Goal: Transaction & Acquisition: Purchase product/service

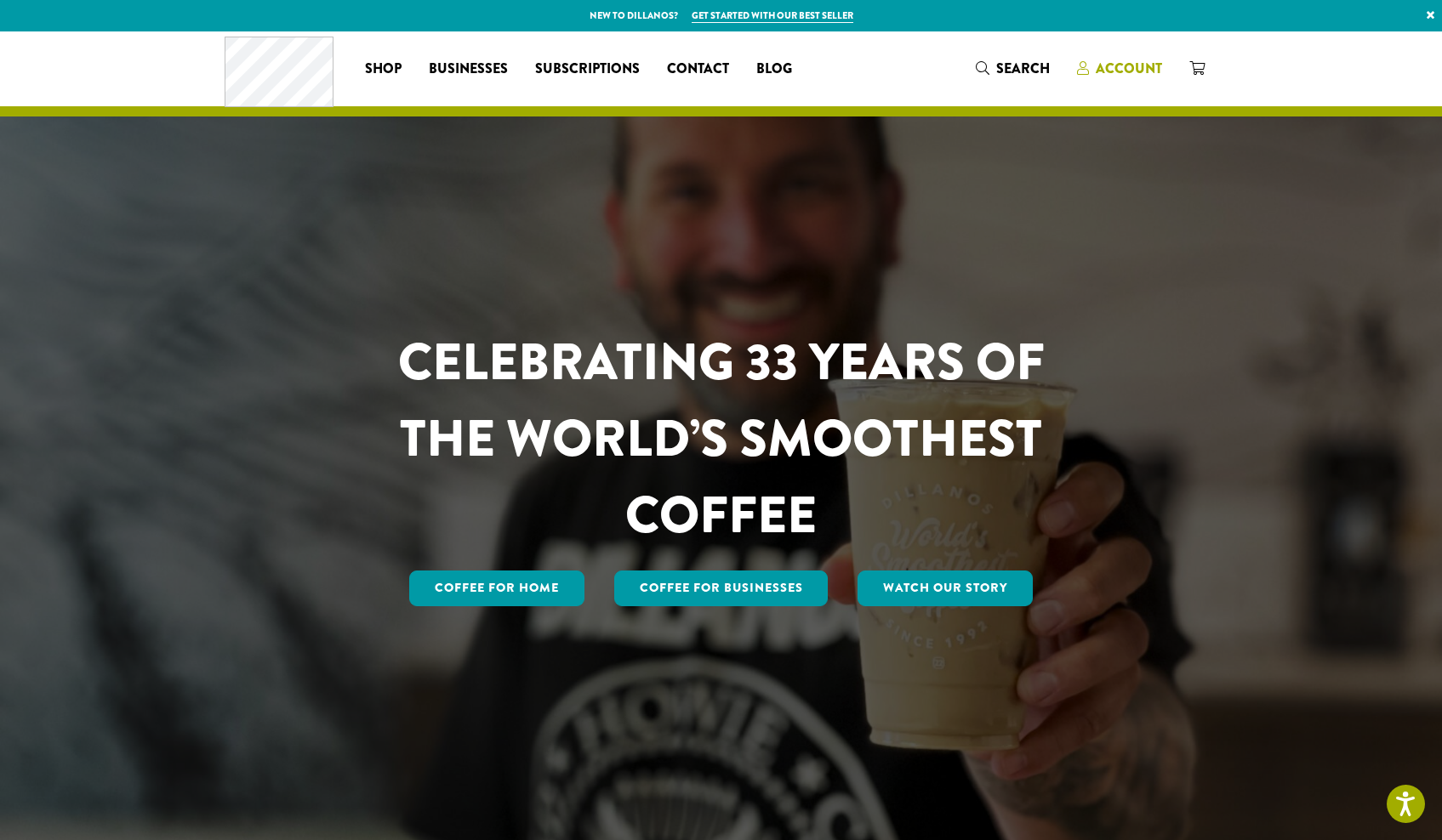
click at [1111, 63] on span "Account" at bounding box center [1129, 68] width 66 height 20
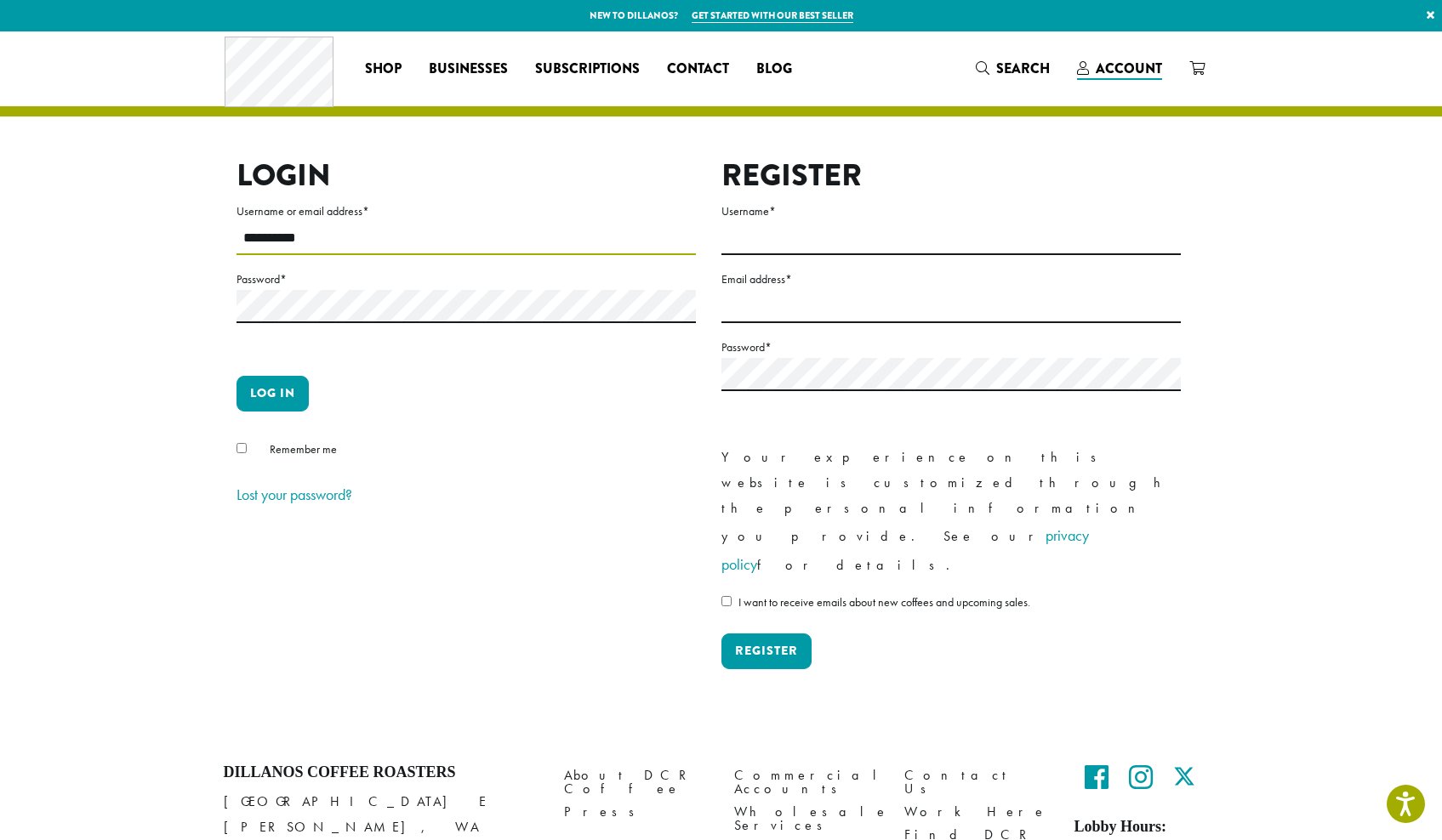
type input "**********"
click at [390, 237] on input "**********" at bounding box center [466, 238] width 459 height 33
type input "**********"
click at [274, 386] on button "Log in" at bounding box center [273, 394] width 72 height 36
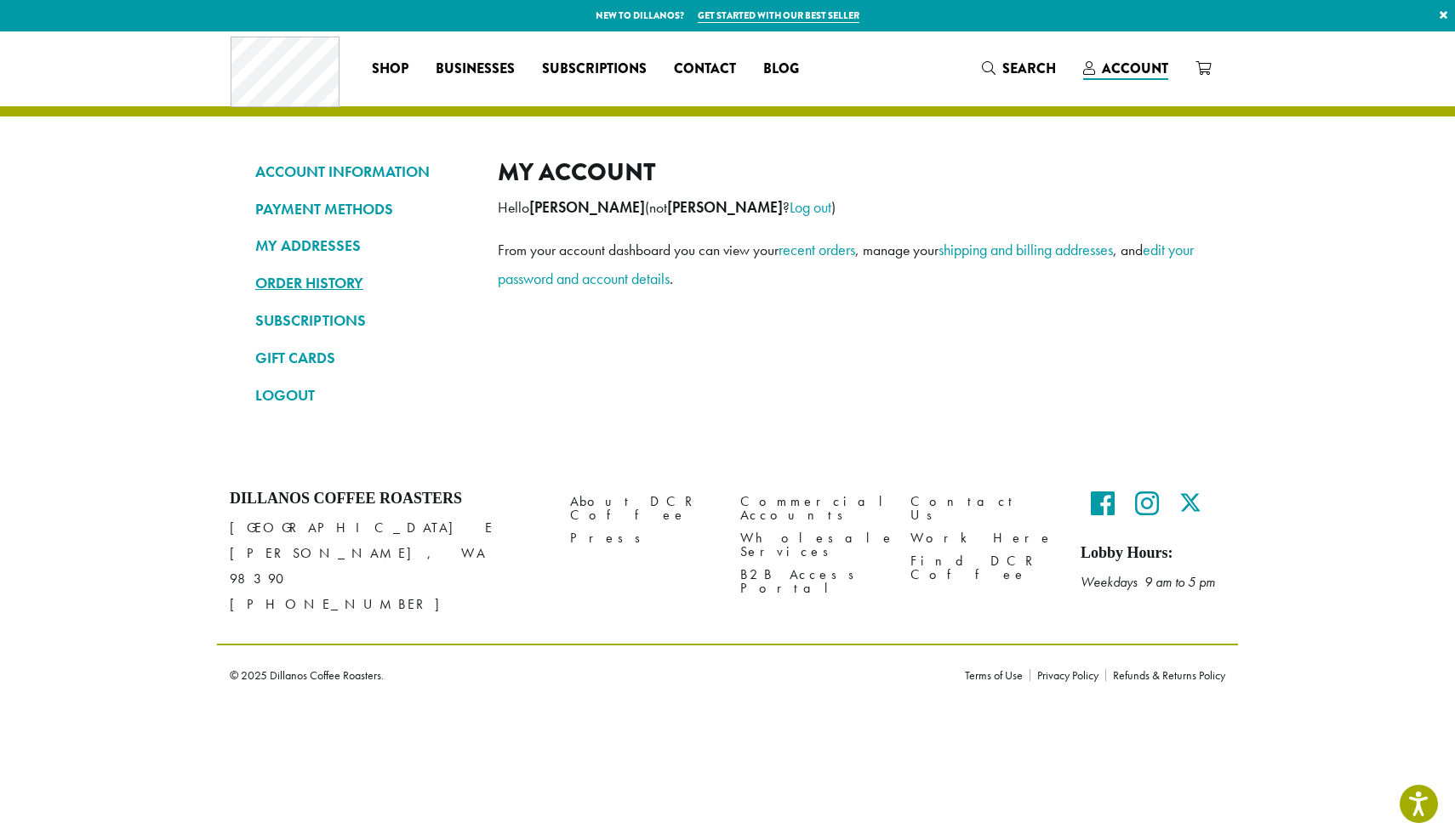
click at [328, 284] on link "ORDER HISTORY" at bounding box center [364, 283] width 217 height 29
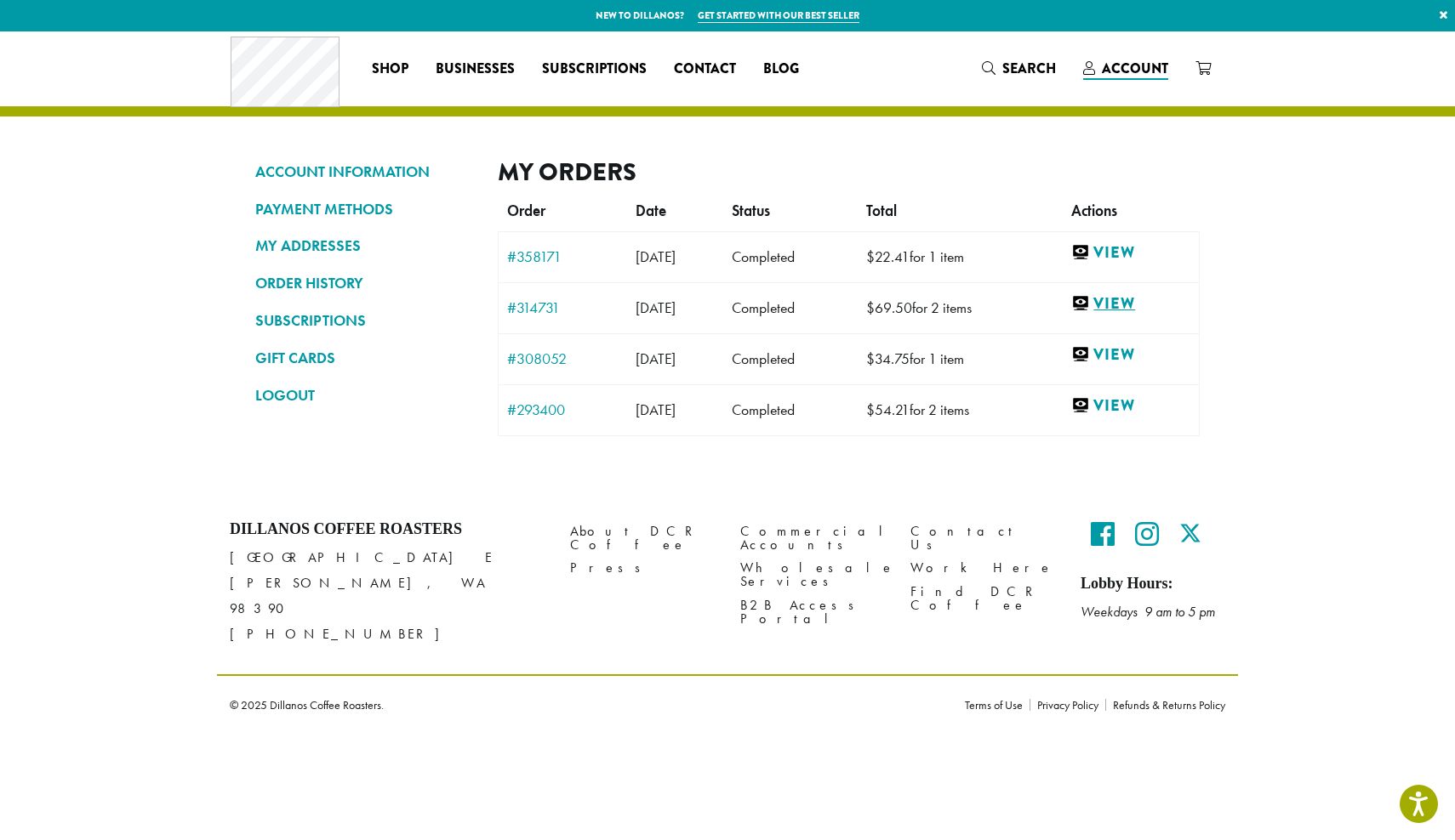
click at [1137, 304] on link "View" at bounding box center [1131, 304] width 119 height 21
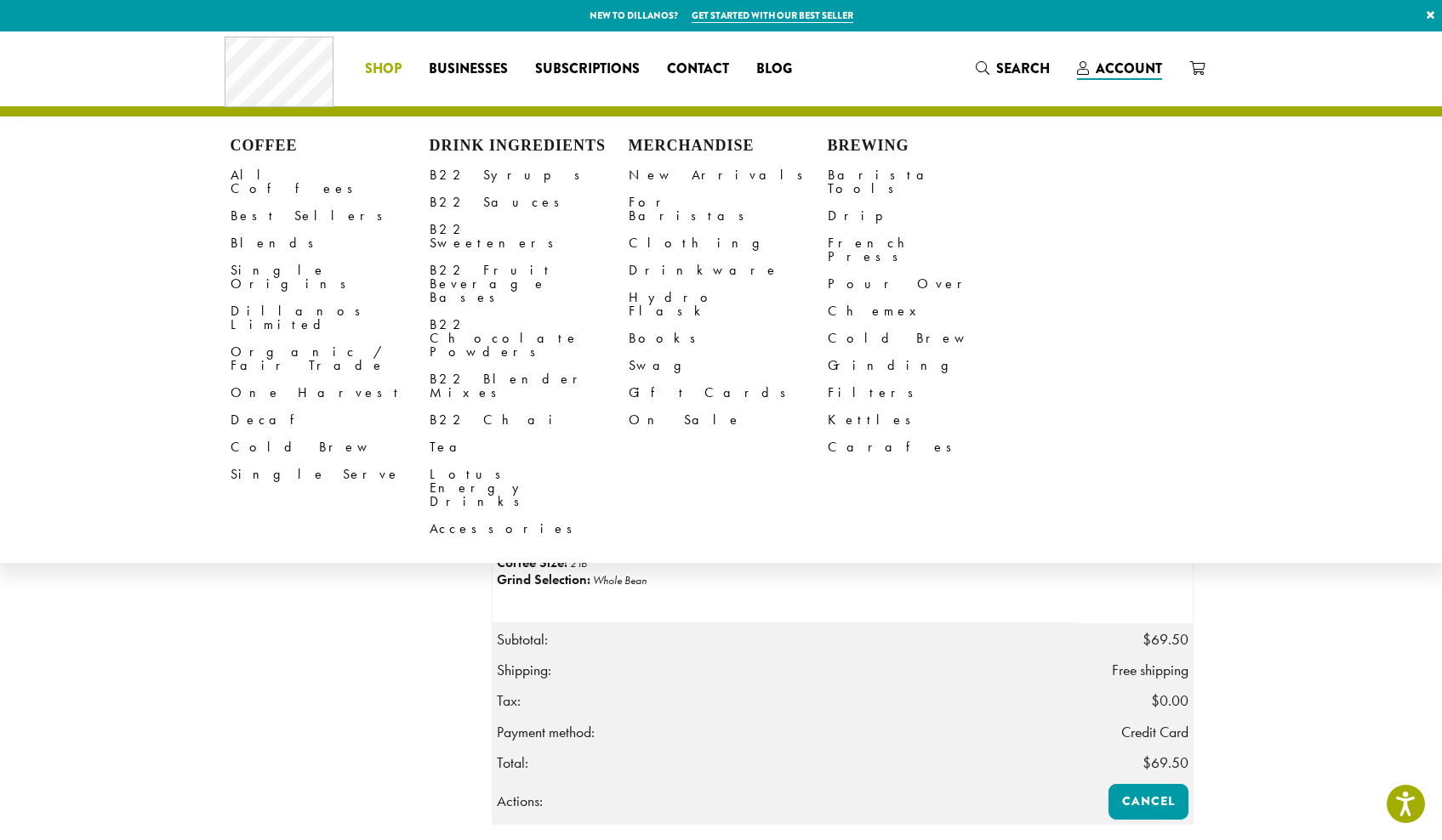
click at [374, 65] on li "Coffee All Coffees Best Sellers Blends Single Origins Dillanos Limited Organic …" at bounding box center [383, 69] width 64 height 27
click at [381, 65] on span "Shop" at bounding box center [383, 69] width 36 height 21
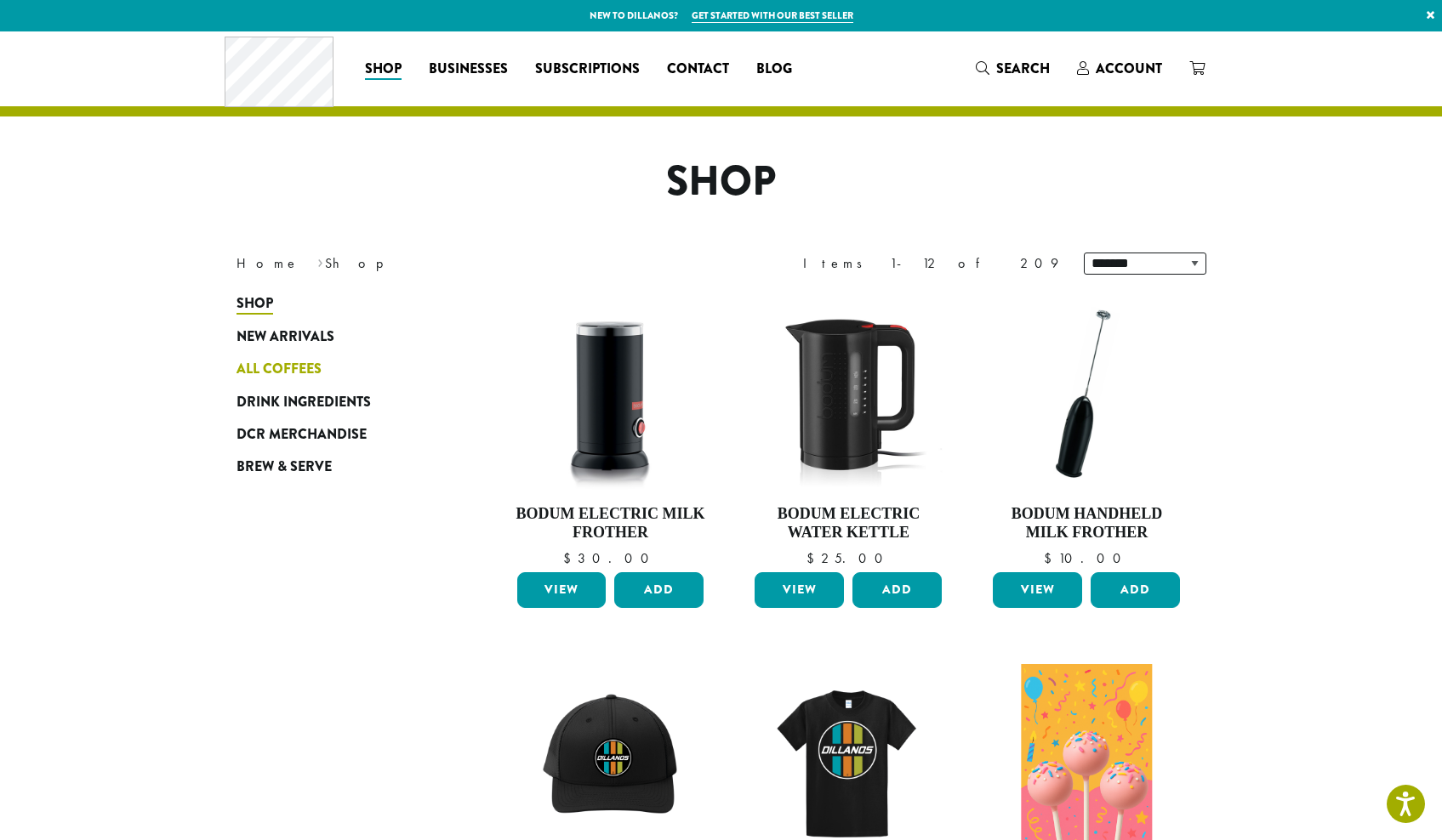
click at [293, 365] on span "All Coffees" at bounding box center [278, 369] width 85 height 21
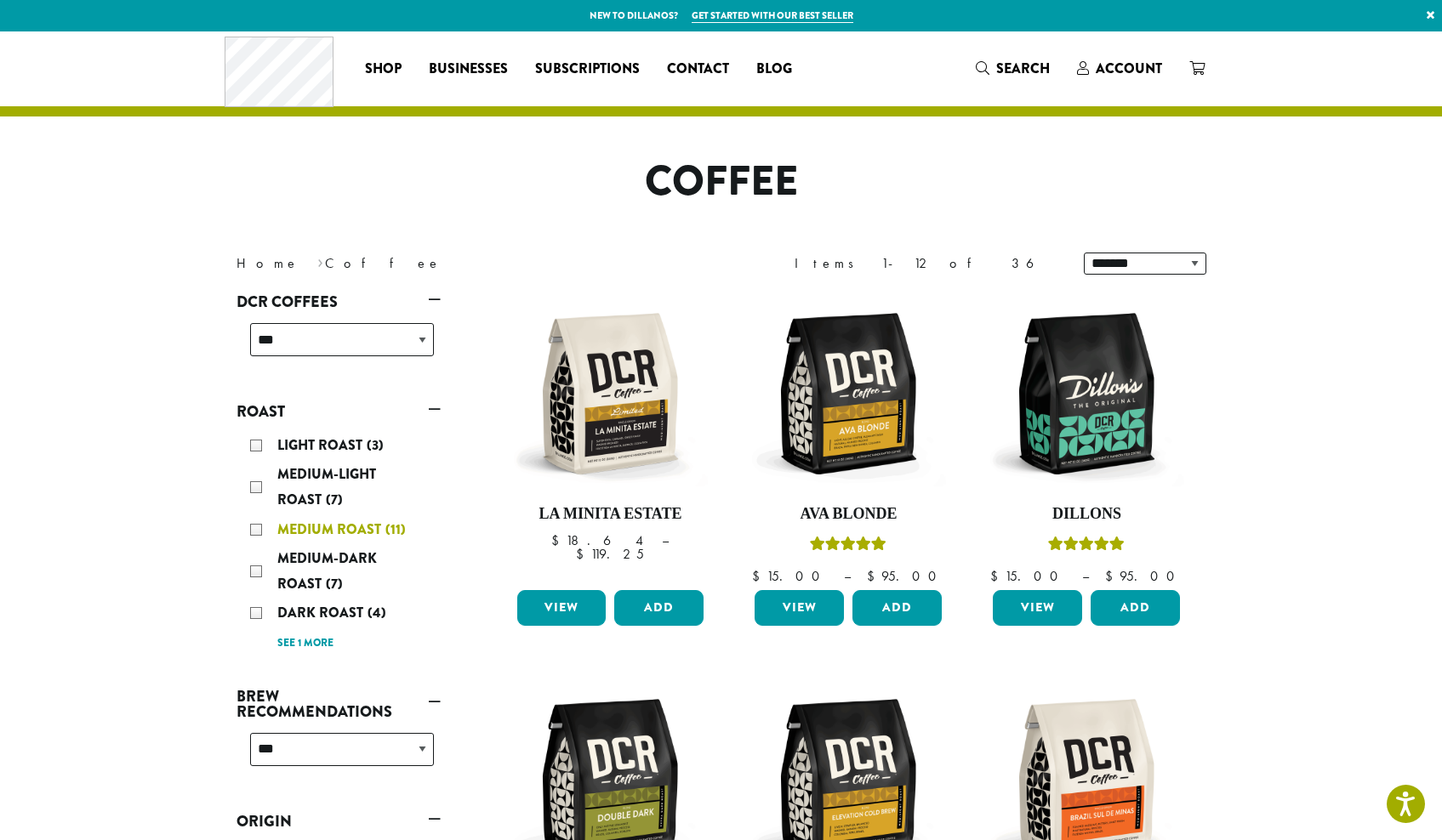
click at [260, 525] on div "Medium Roast (11)" at bounding box center [342, 529] width 184 height 25
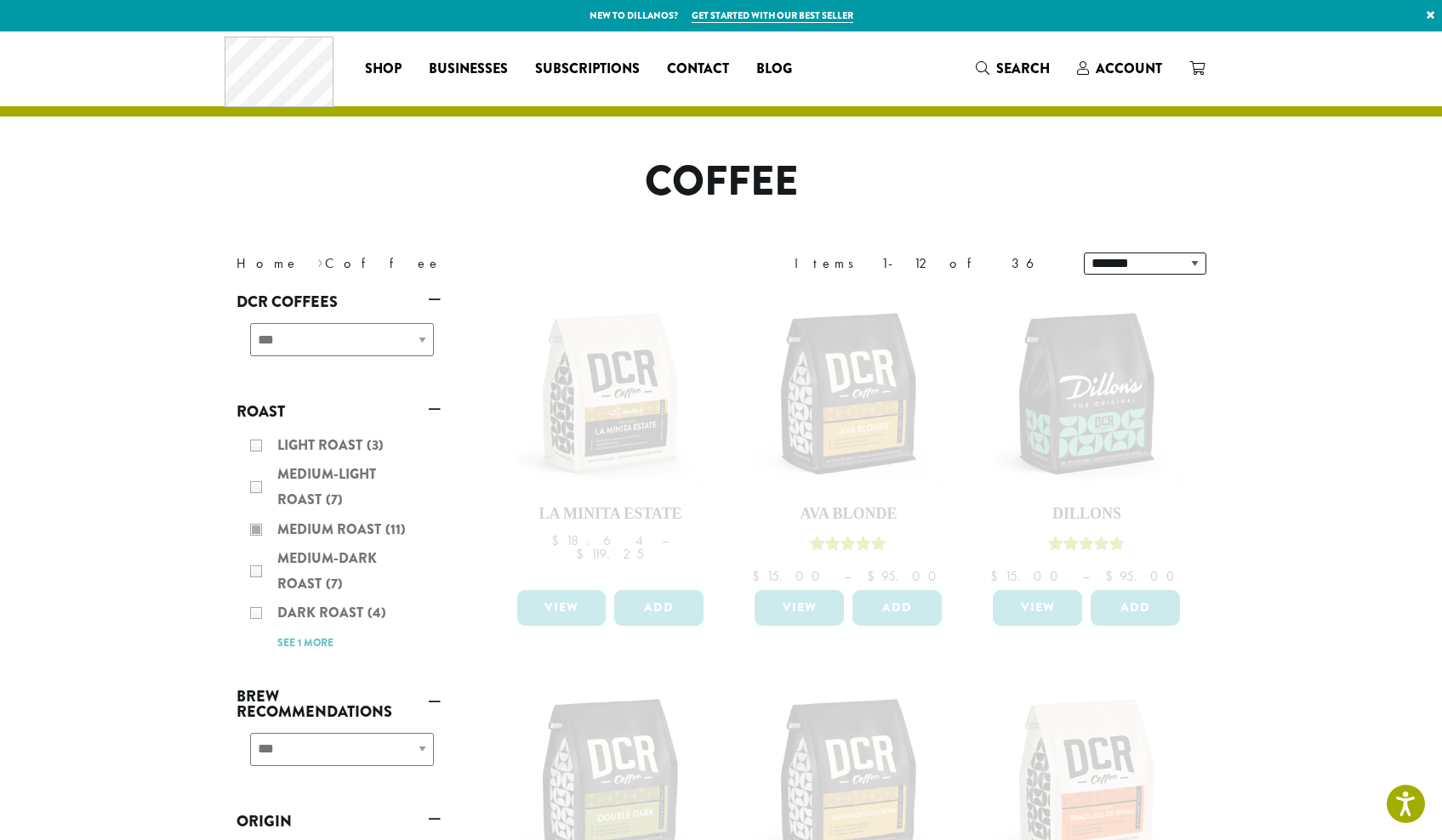
click at [256, 527] on div "Light Roast (3) Medium-Light Roast (7) Medium Roast (11) Medium-Dark Roast (7) …" at bounding box center [338, 543] width 204 height 235
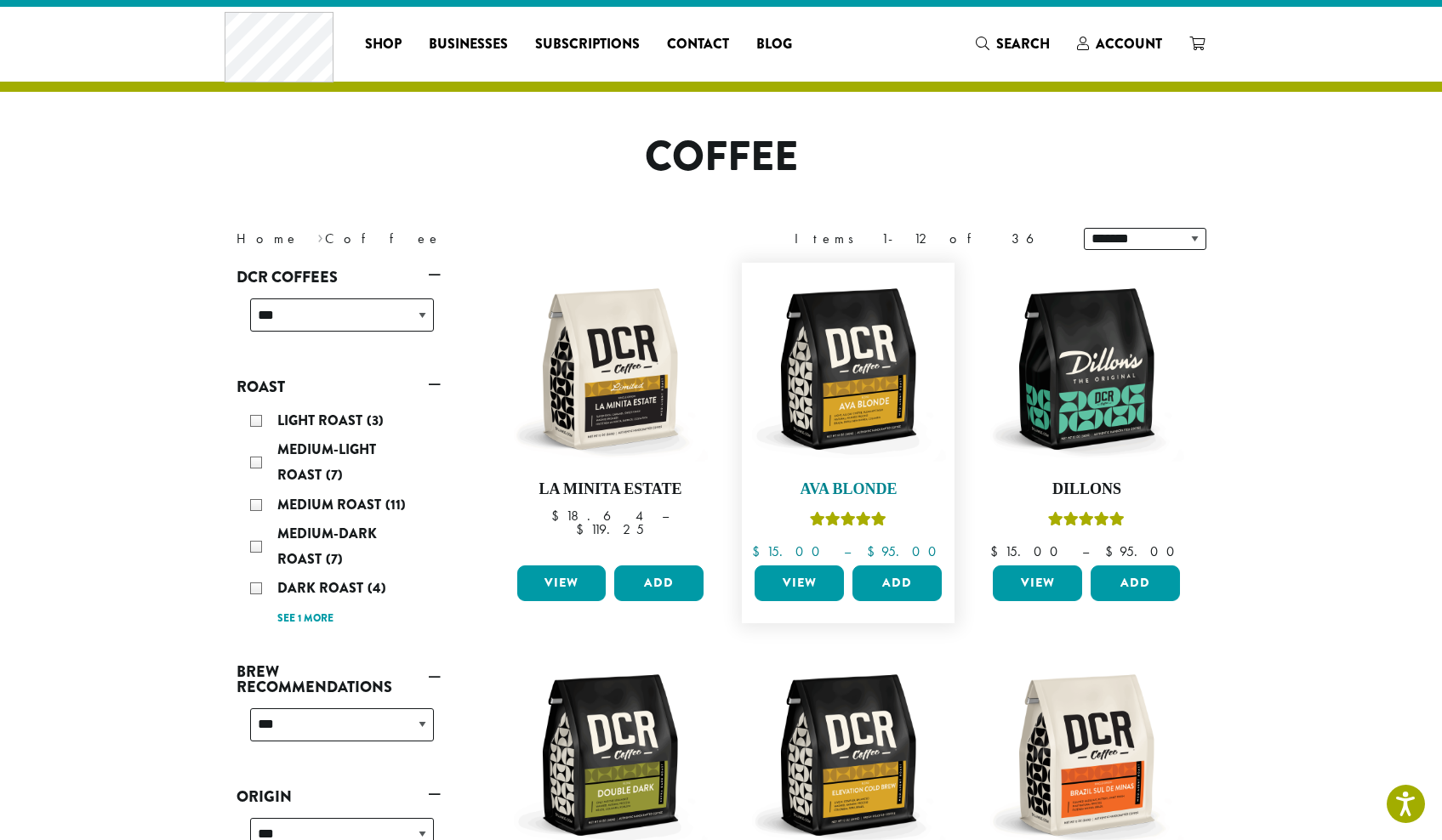
scroll to position [25, 0]
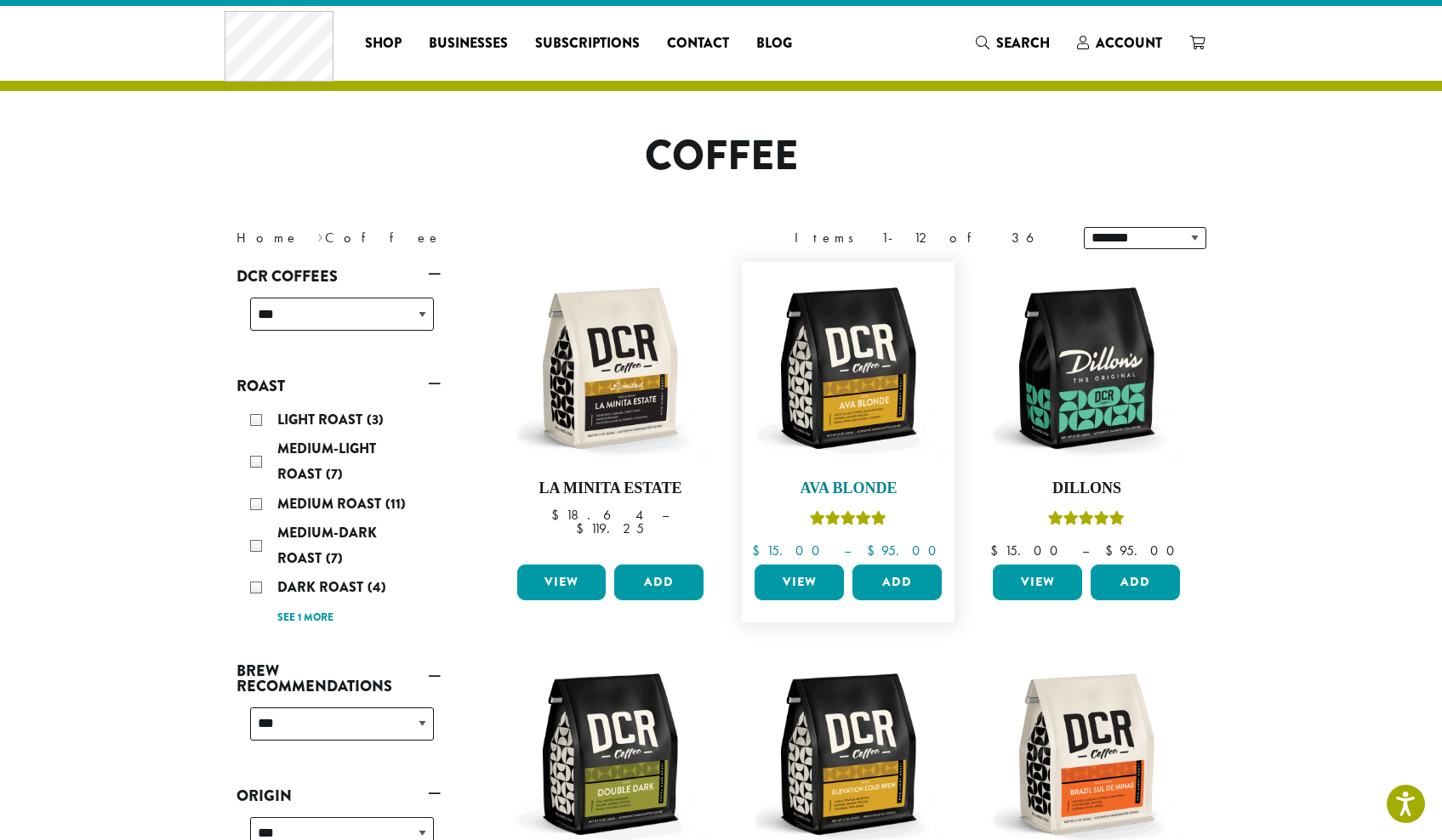
click at [866, 416] on img at bounding box center [848, 368] width 195 height 195
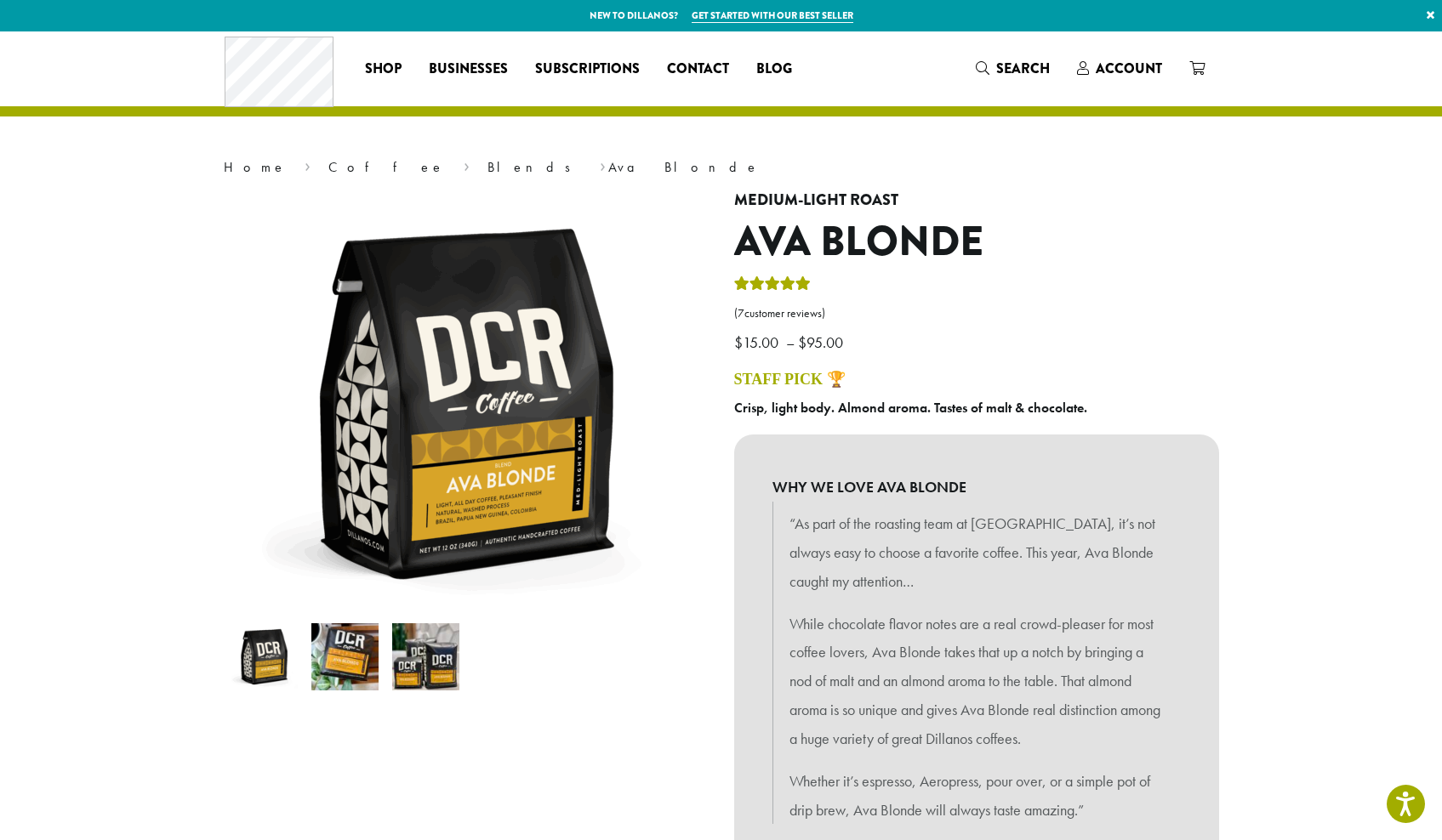
click at [362, 651] on img at bounding box center [345, 656] width 67 height 67
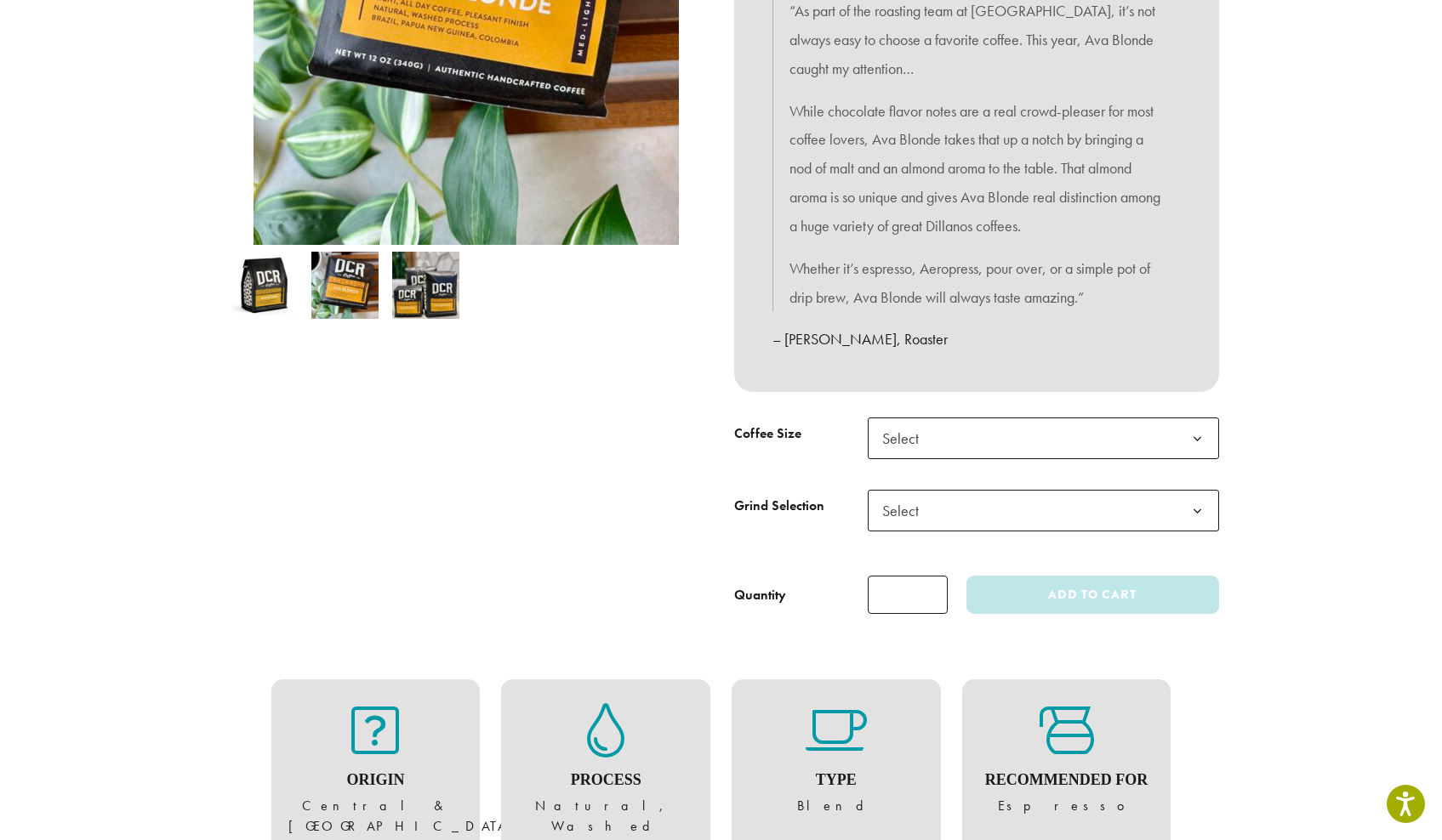
scroll to position [514, 0]
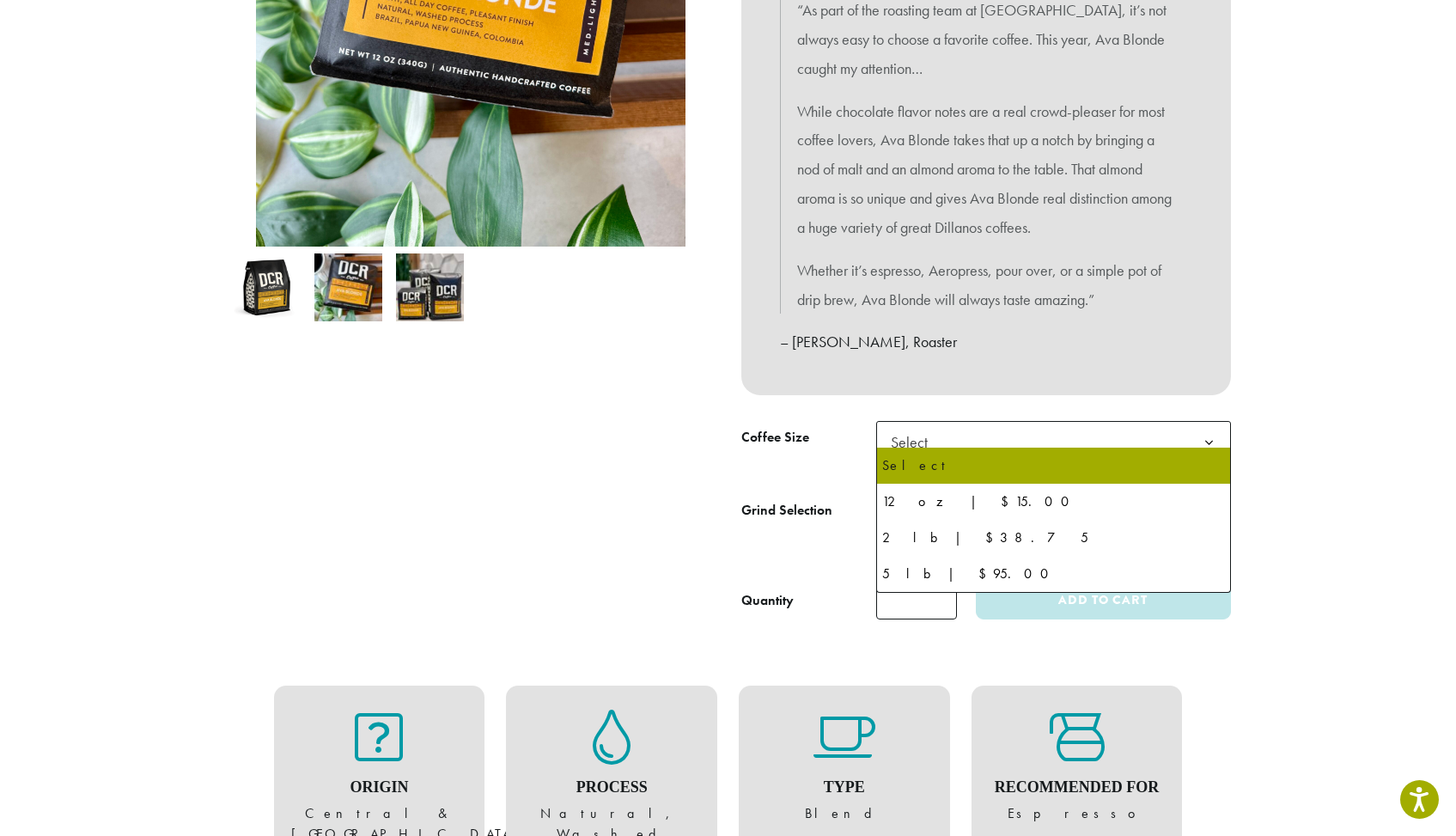
click at [968, 422] on span "Select" at bounding box center [1054, 442] width 355 height 42
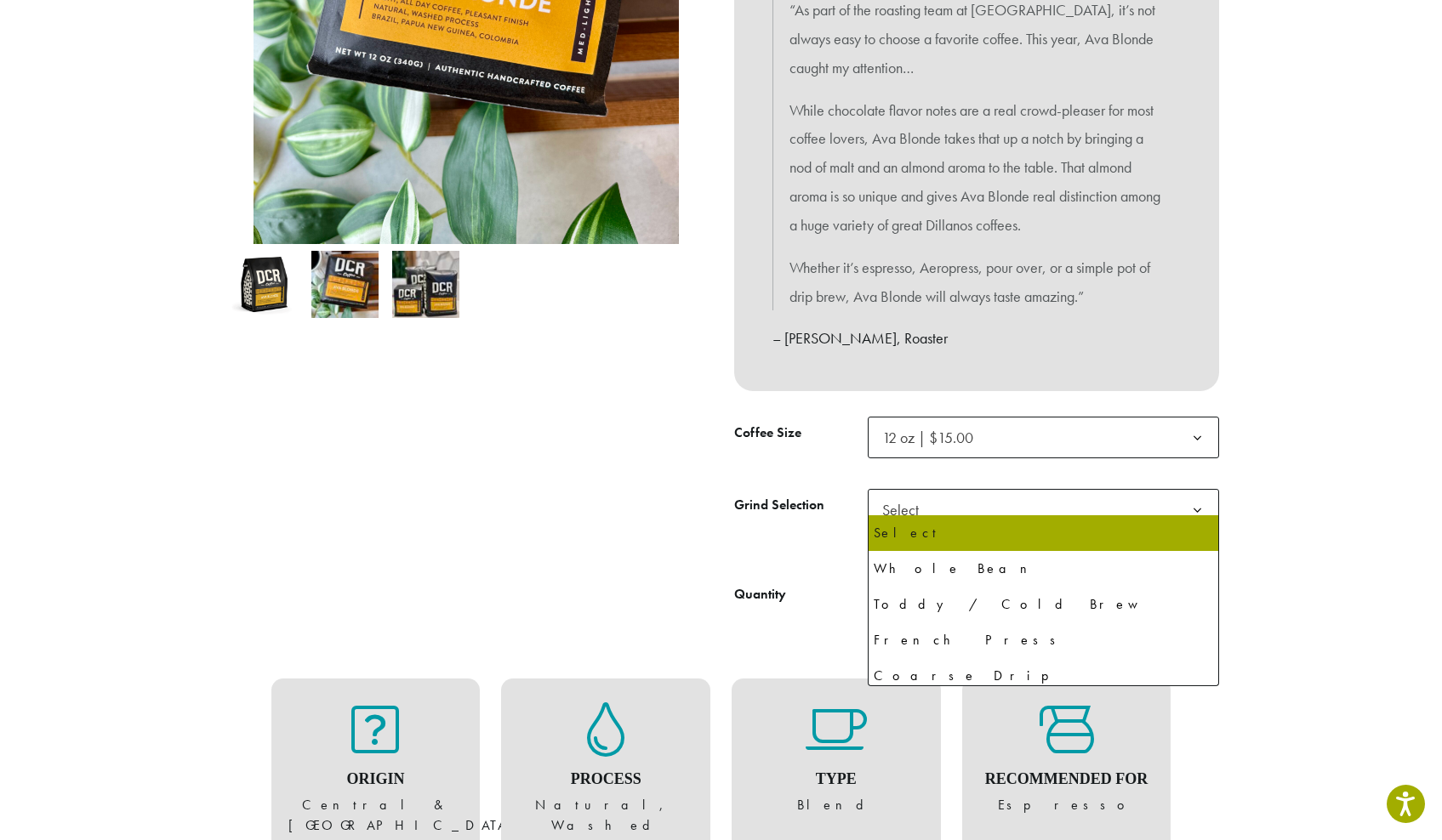
click at [948, 496] on span "Select" at bounding box center [1043, 510] width 352 height 42
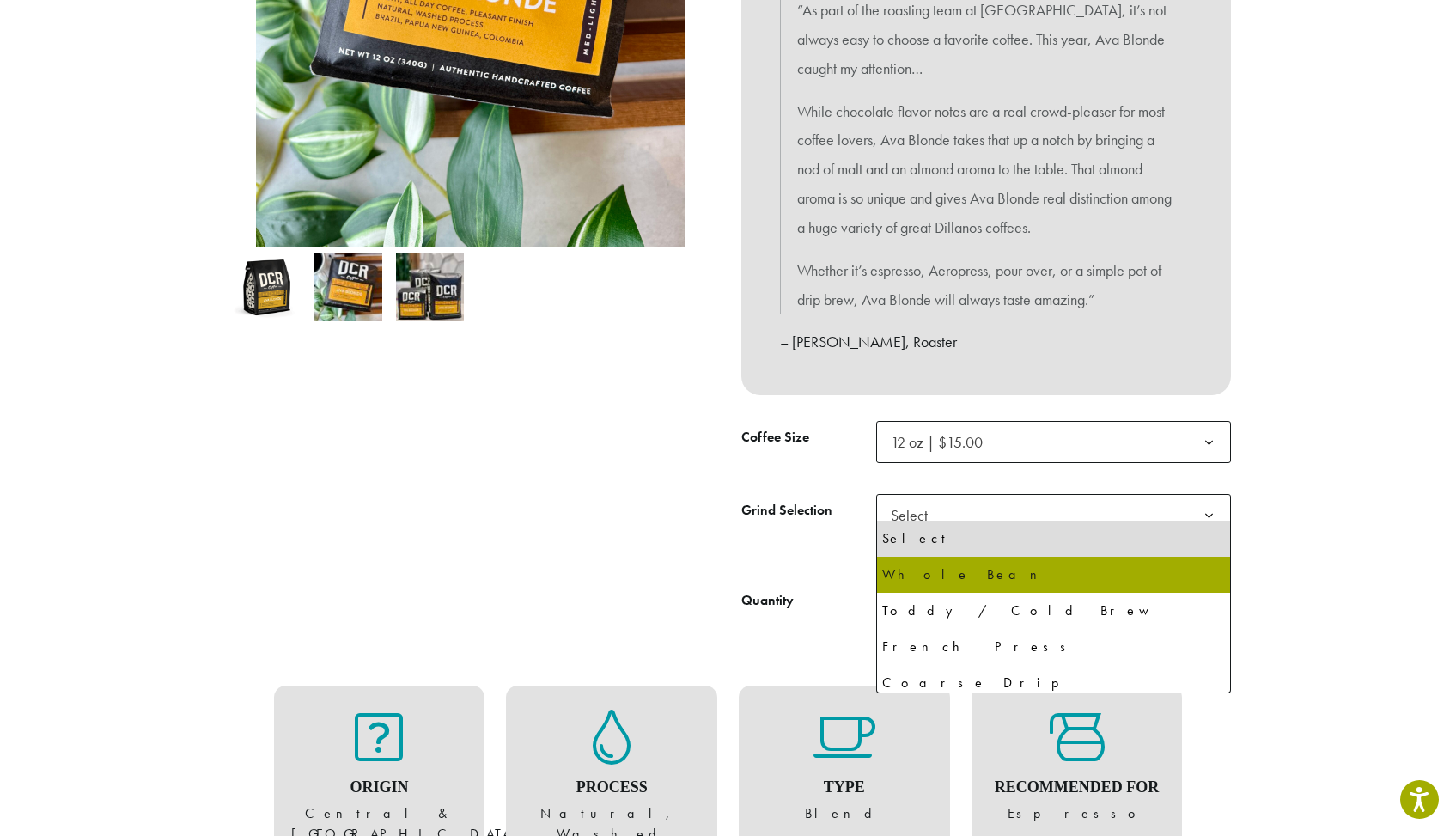
select select "*********"
select select "**********"
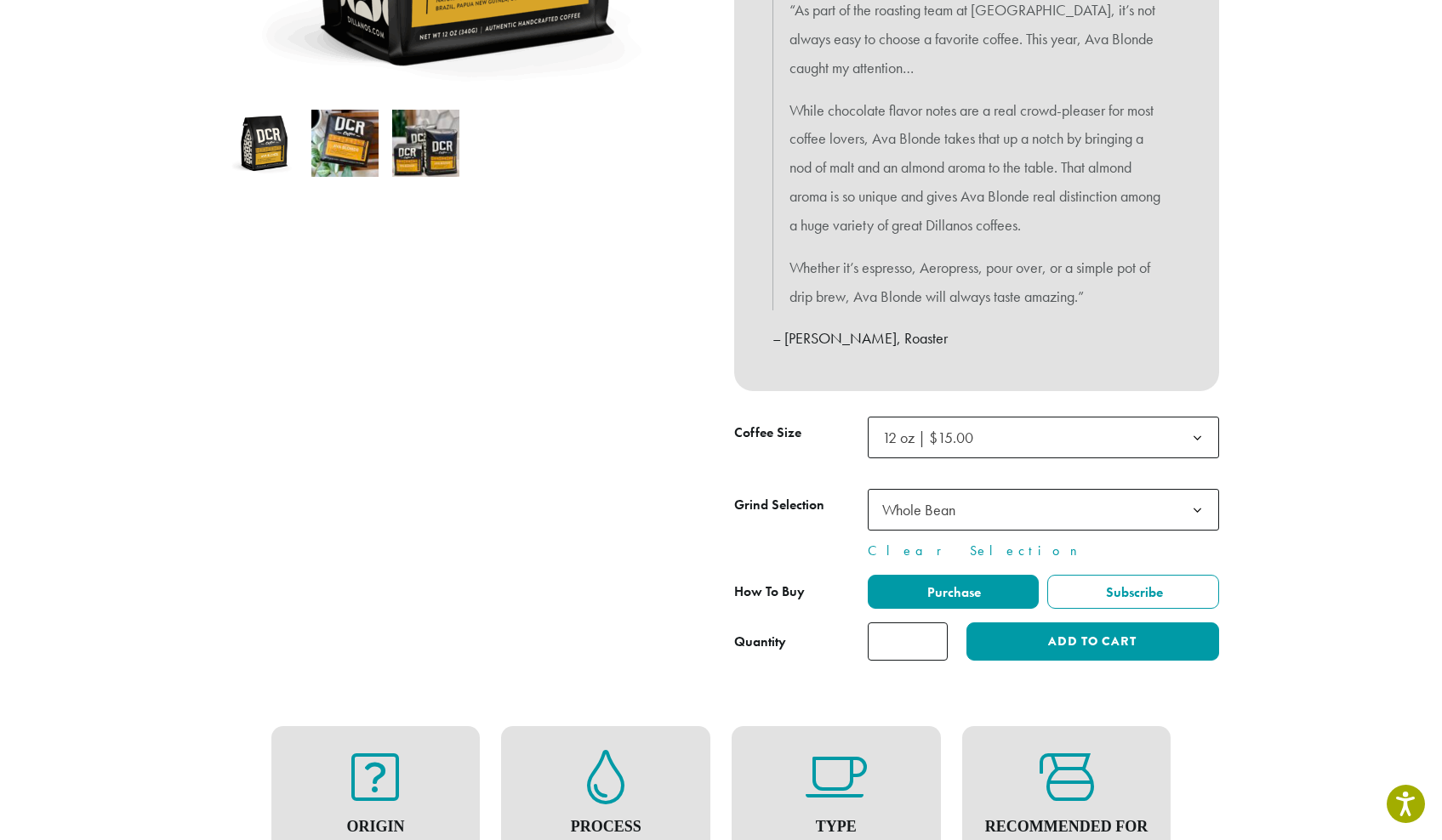
type input "*"
click at [925, 625] on input "*" at bounding box center [908, 641] width 80 height 38
click at [1078, 626] on button "Add to cart" at bounding box center [1092, 641] width 252 height 38
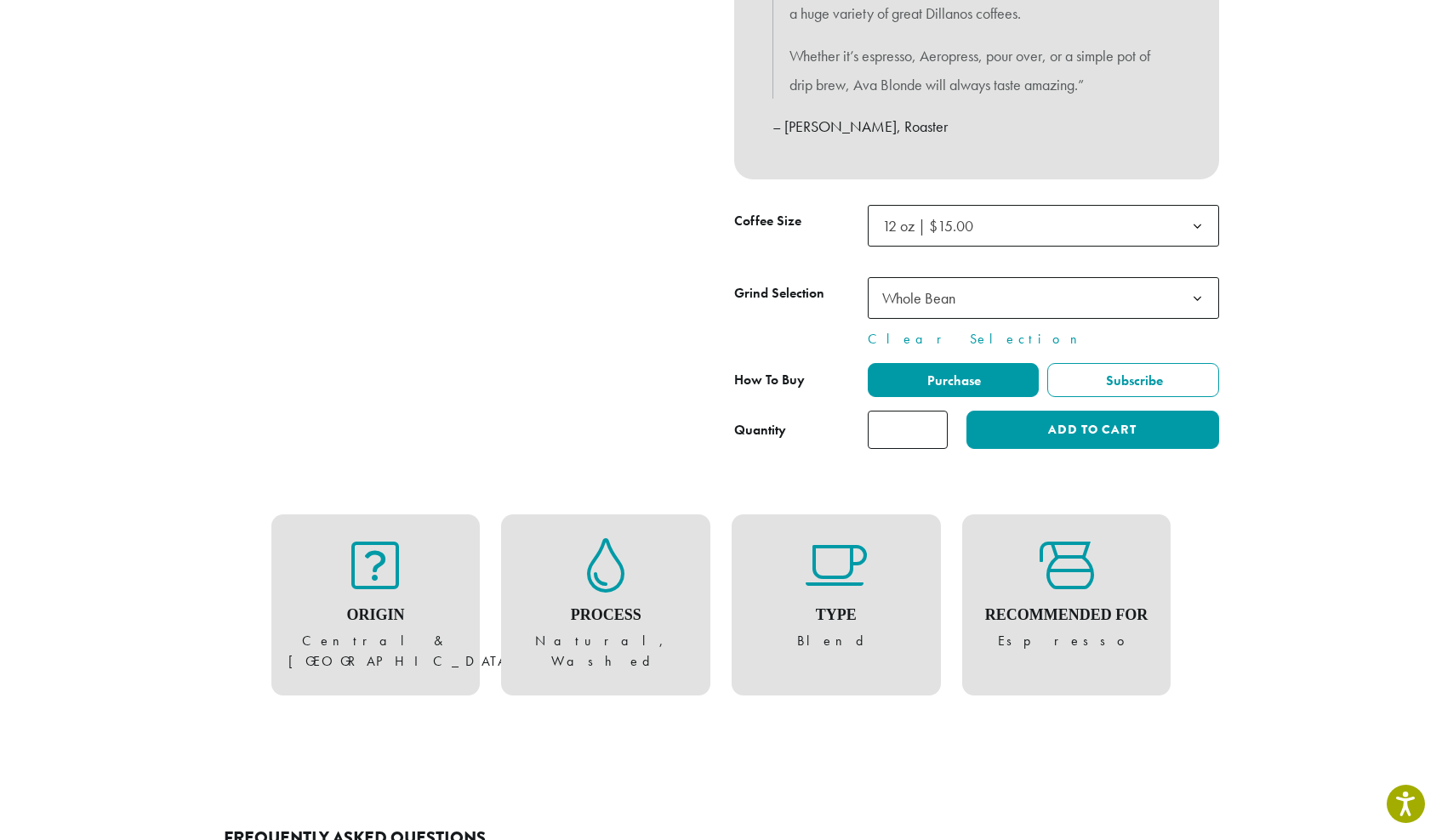
scroll to position [696, 0]
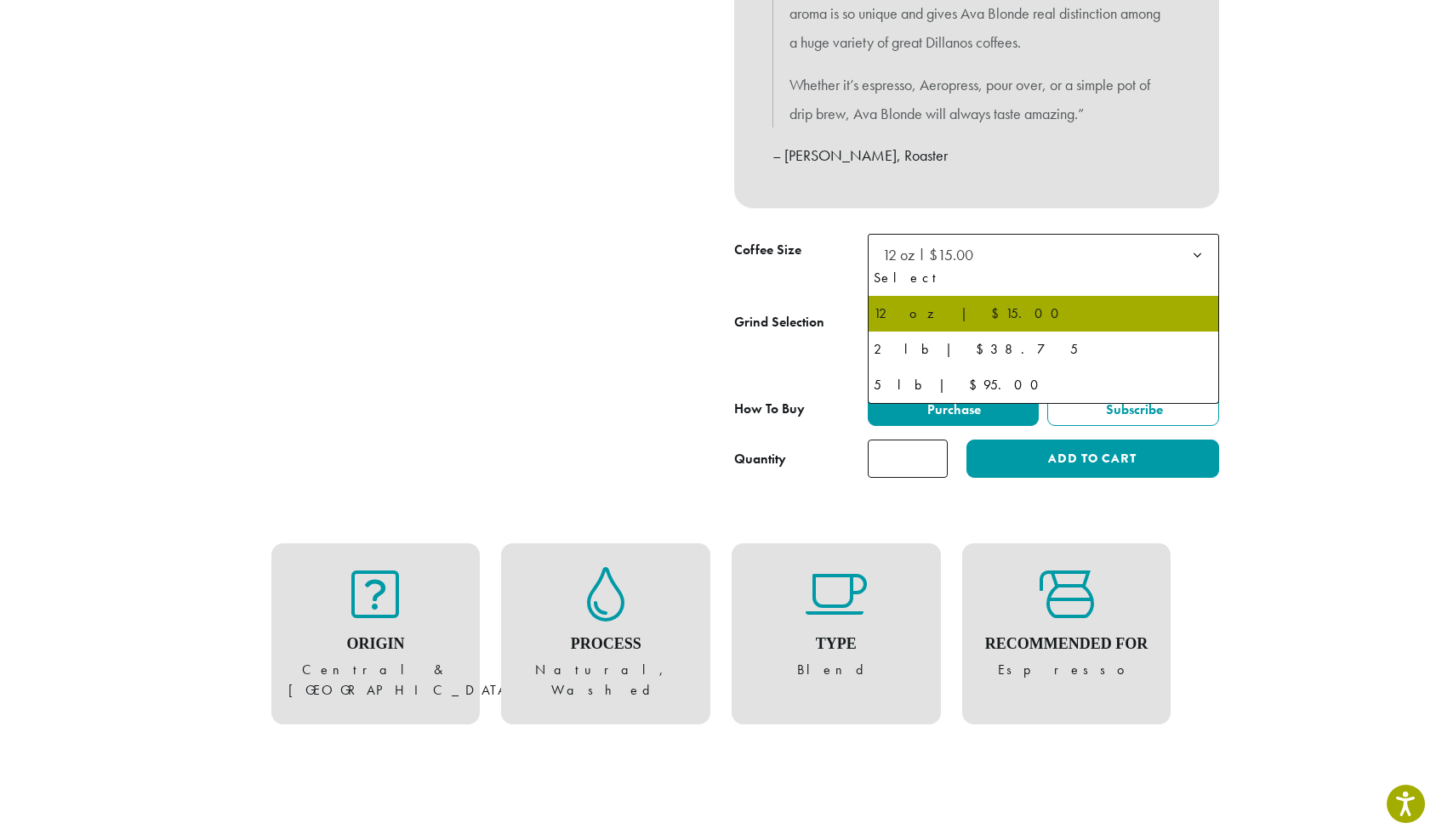
click at [958, 245] on span "12 oz | $15.00" at bounding box center [927, 255] width 91 height 20
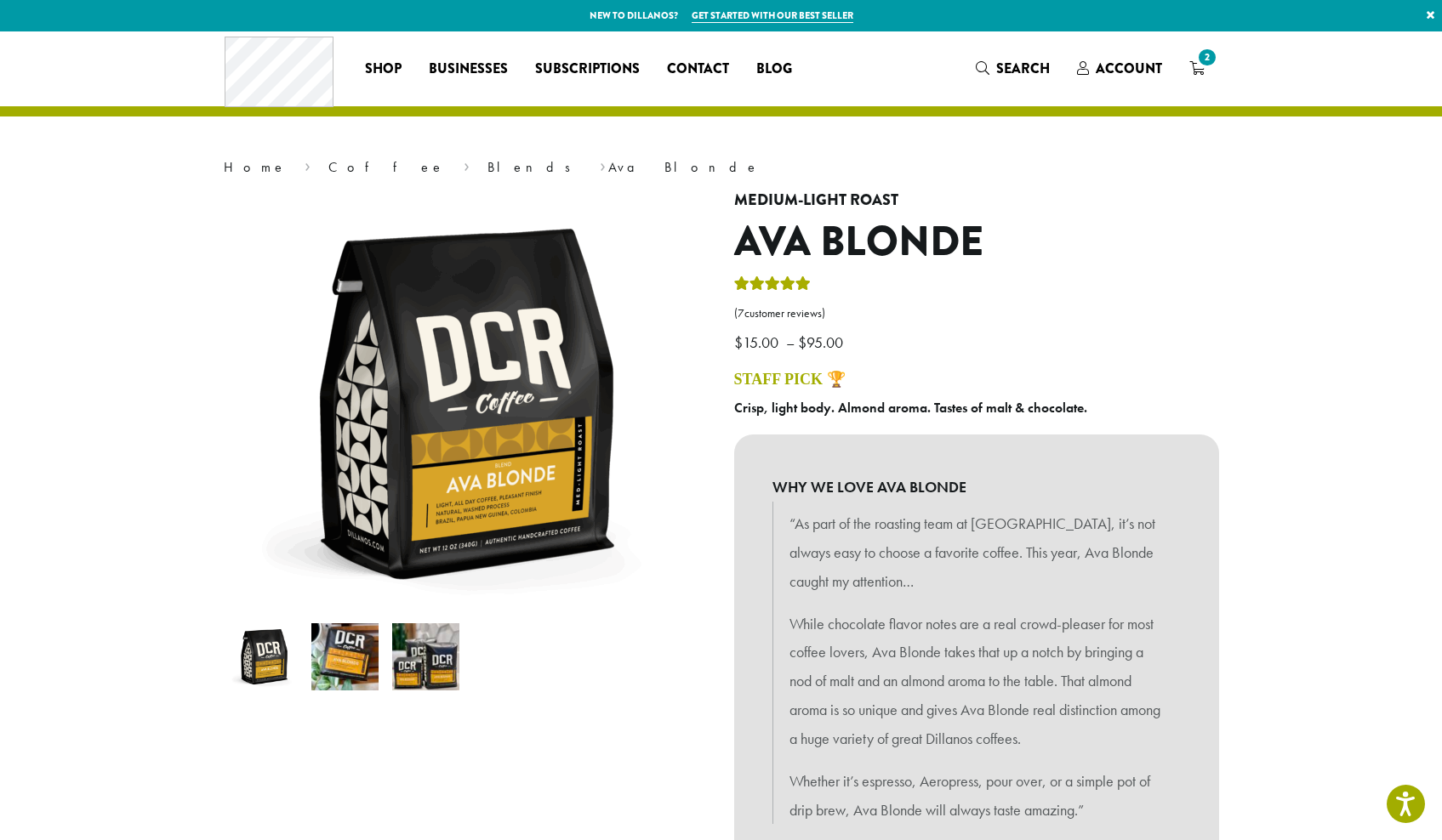
scroll to position [0, 0]
click at [415, 668] on img at bounding box center [425, 656] width 67 height 67
select select "*********"
select select "**********"
click at [1123, 70] on span "Account" at bounding box center [1129, 68] width 66 height 20
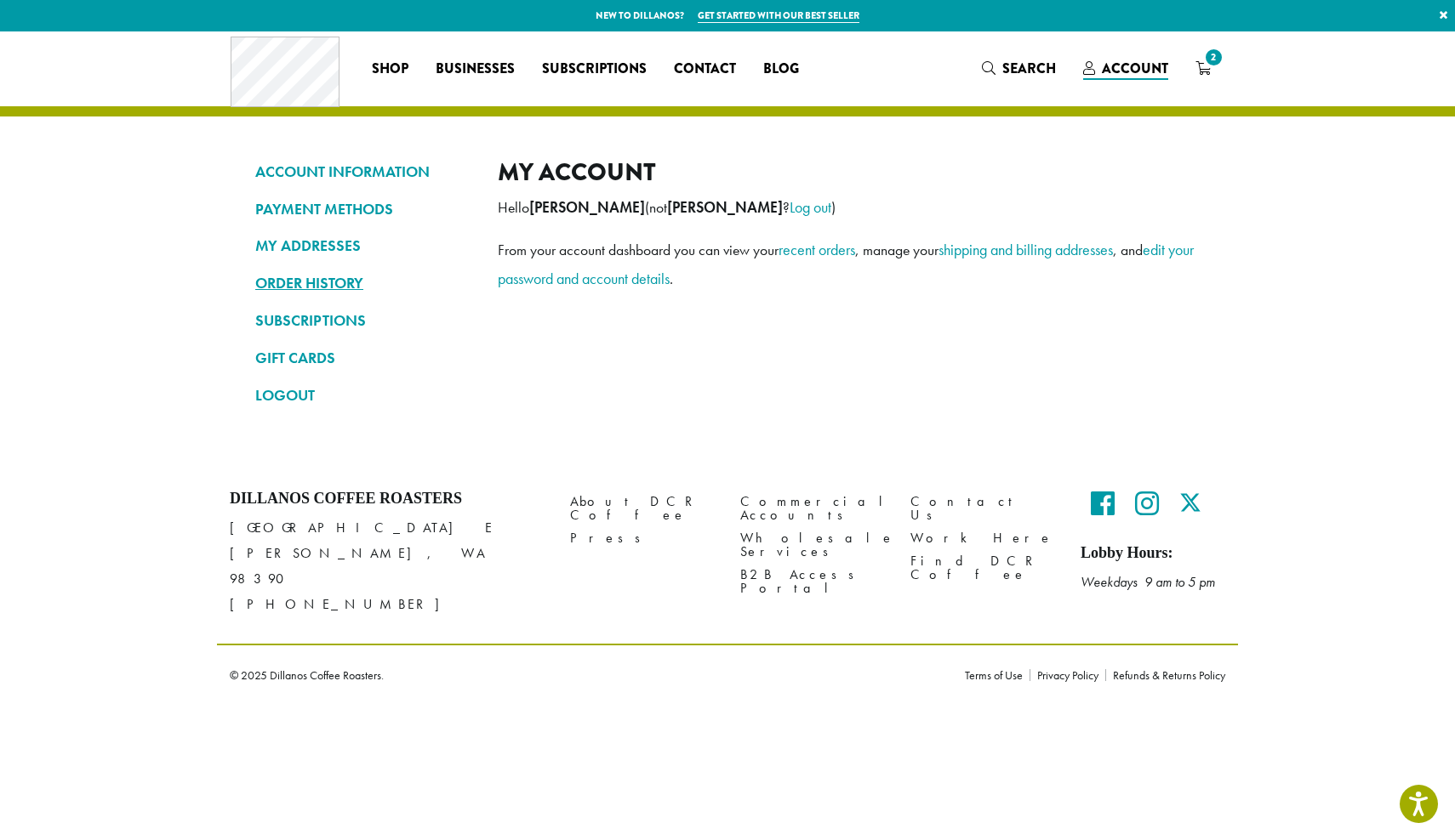
click at [321, 279] on link "ORDER HISTORY" at bounding box center [364, 283] width 217 height 29
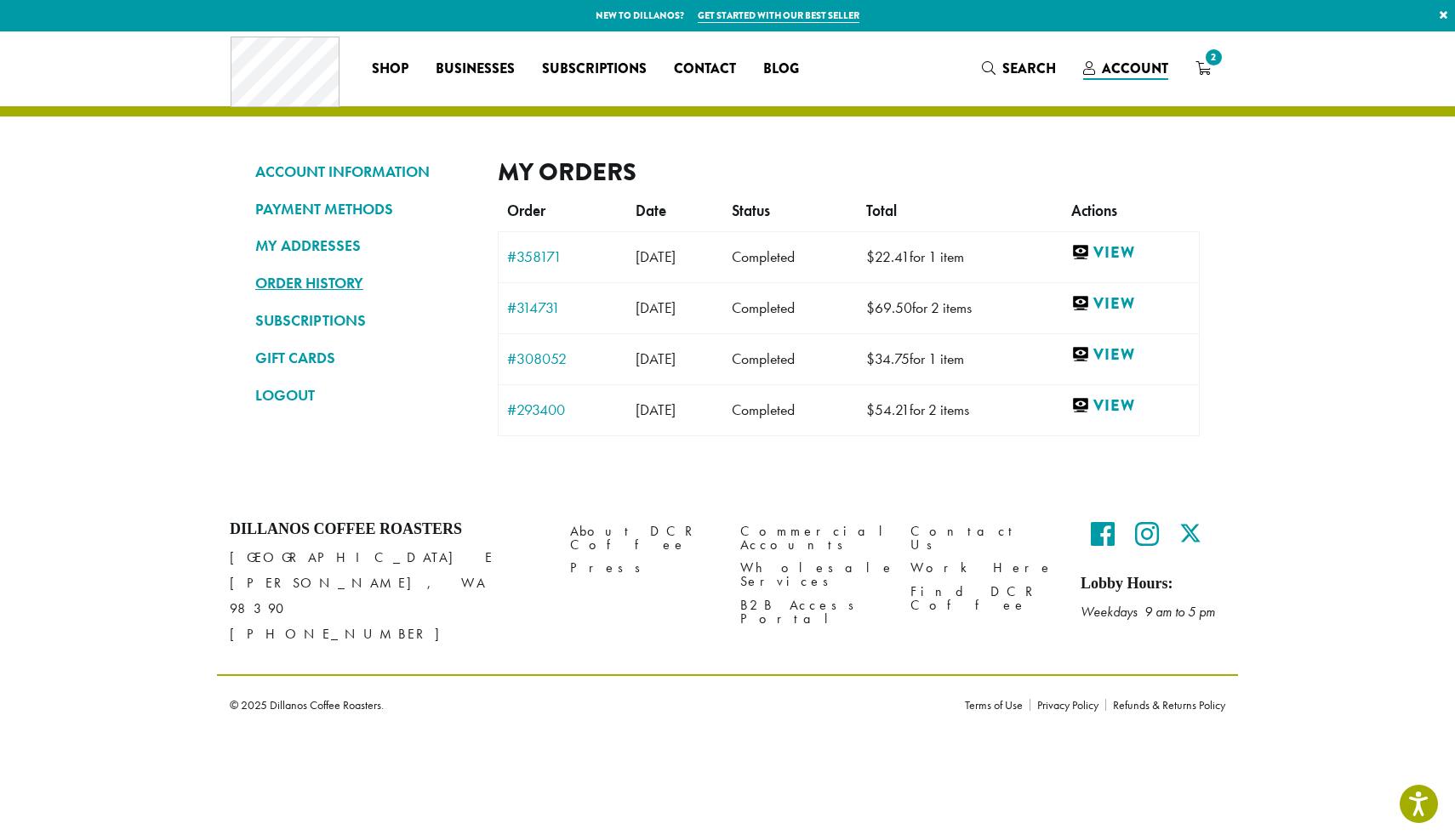
click at [341, 281] on link "ORDER HISTORY" at bounding box center [364, 283] width 217 height 29
click at [1144, 408] on link "View" at bounding box center [1131, 406] width 119 height 21
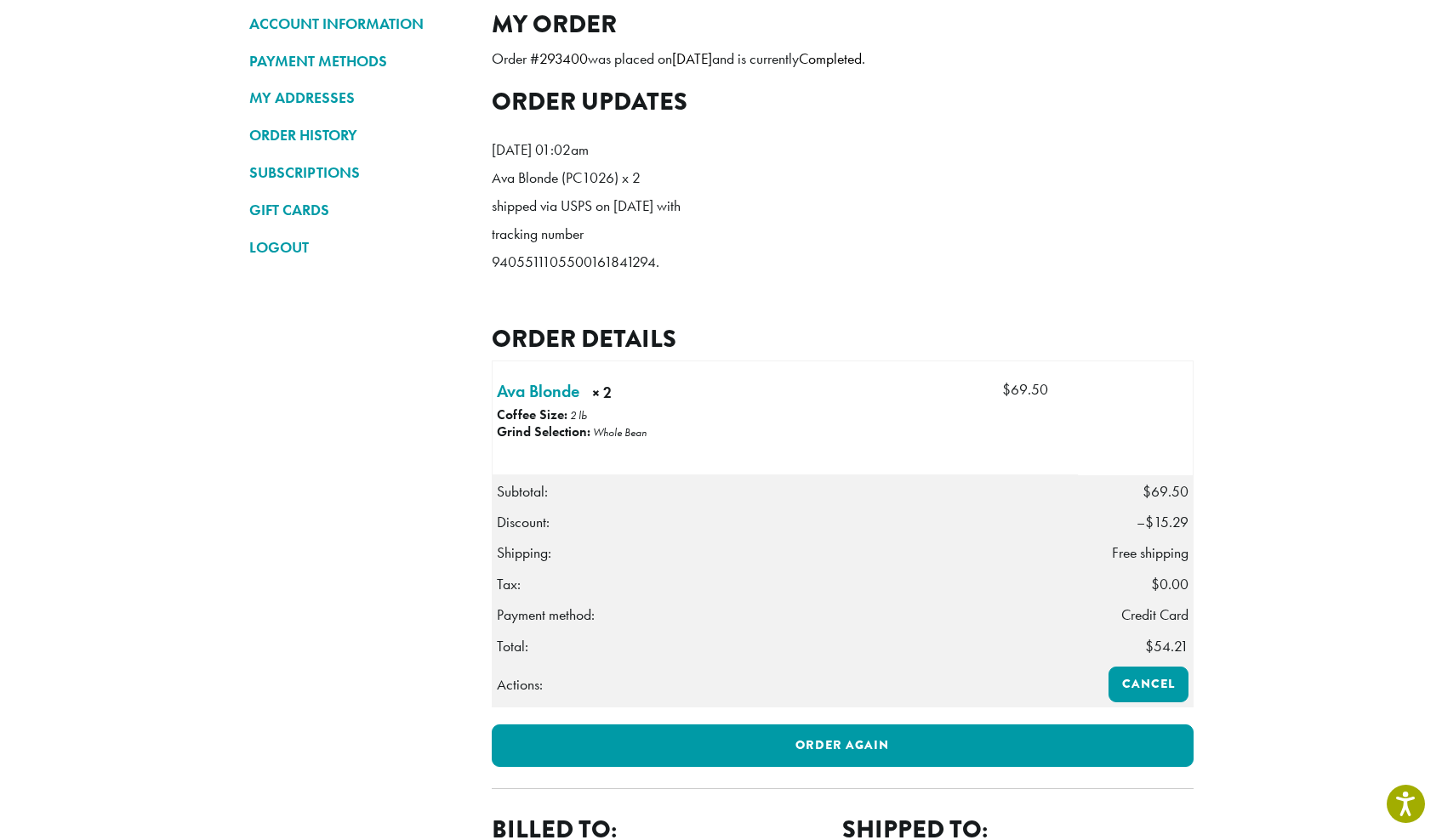
scroll to position [153, 0]
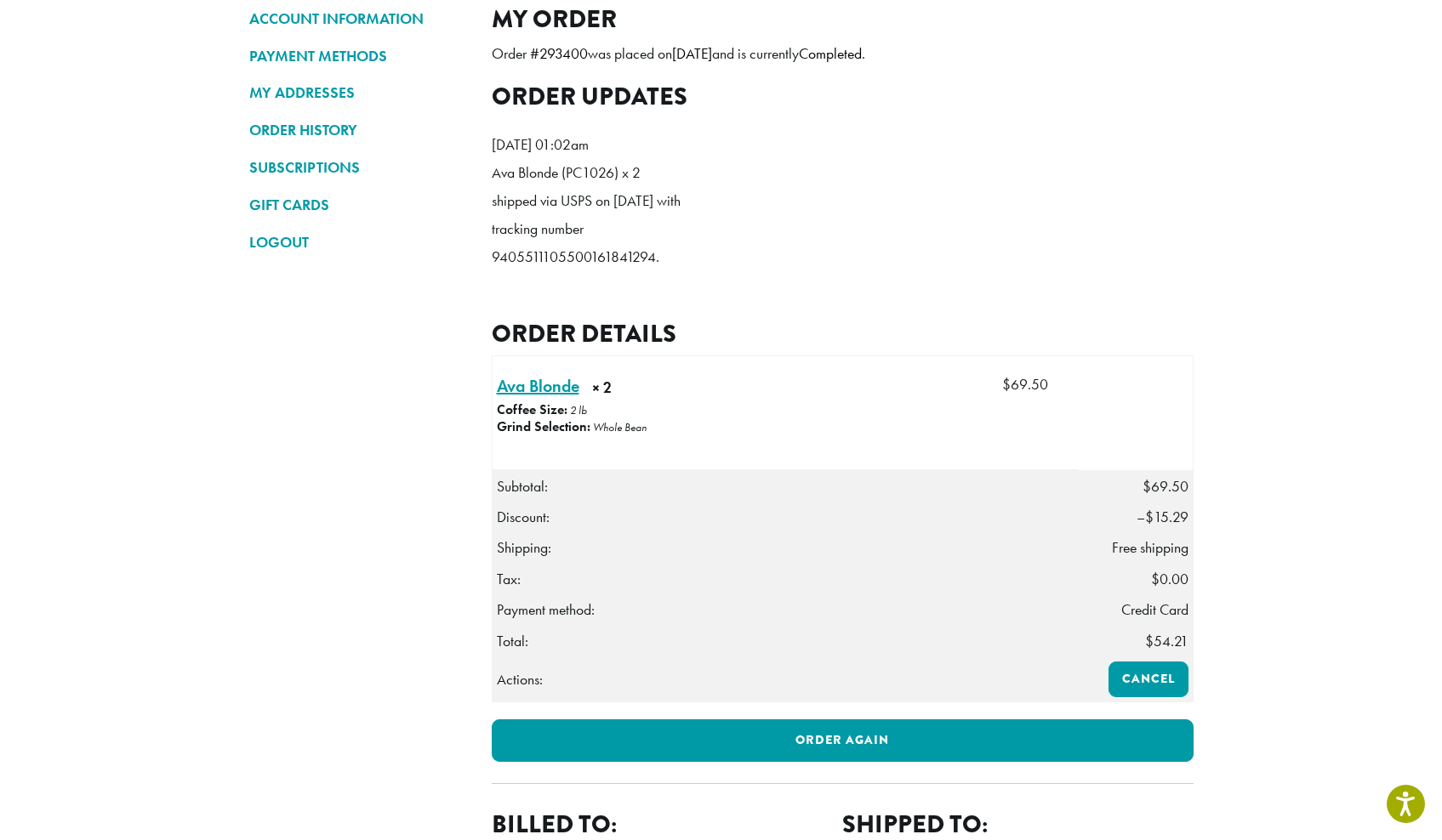
click at [549, 399] on link "Ava Blonde × 2" at bounding box center [538, 386] width 82 height 25
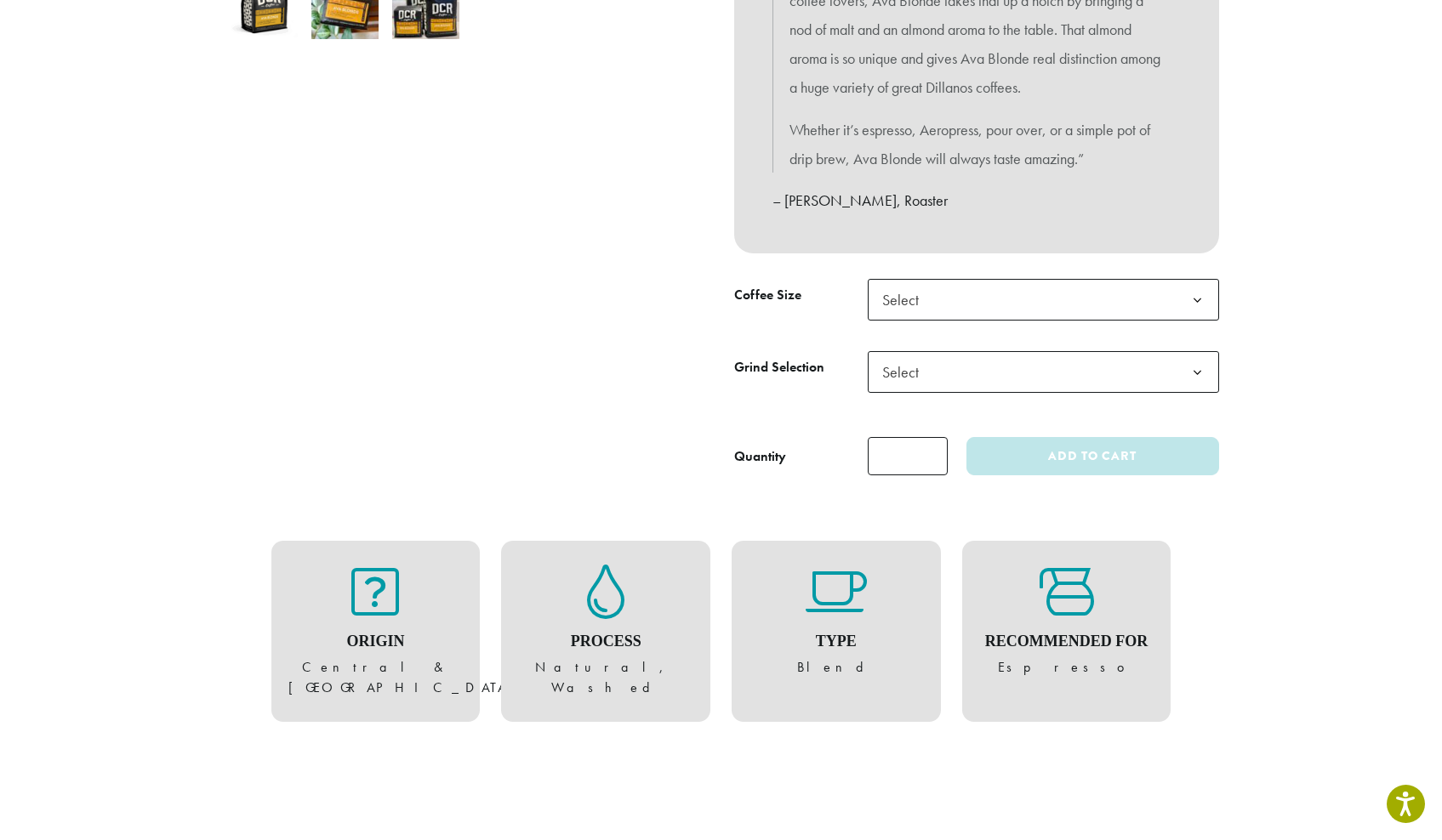
scroll to position [669, 0]
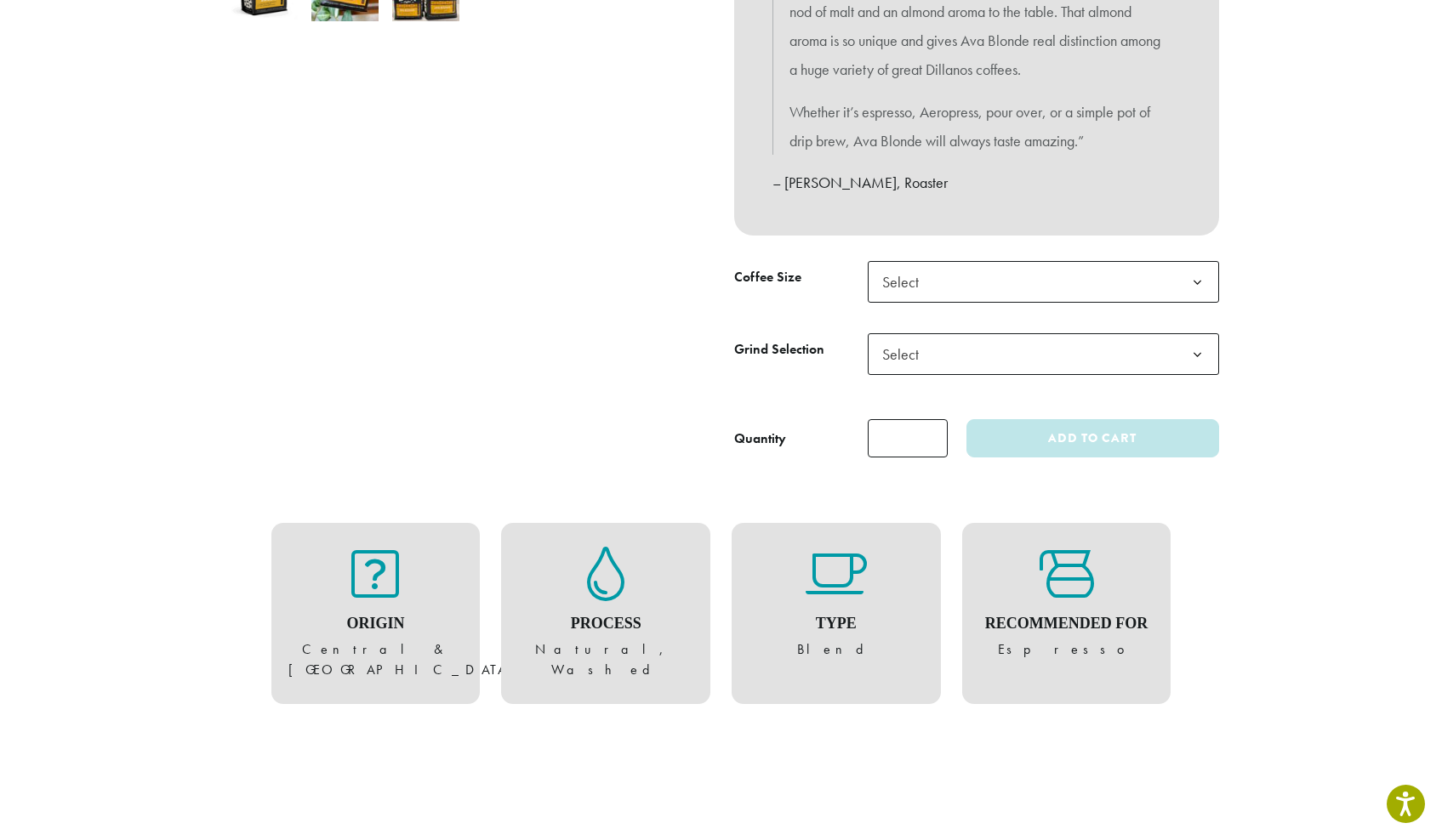
click at [1045, 270] on span "Select" at bounding box center [1043, 281] width 352 height 42
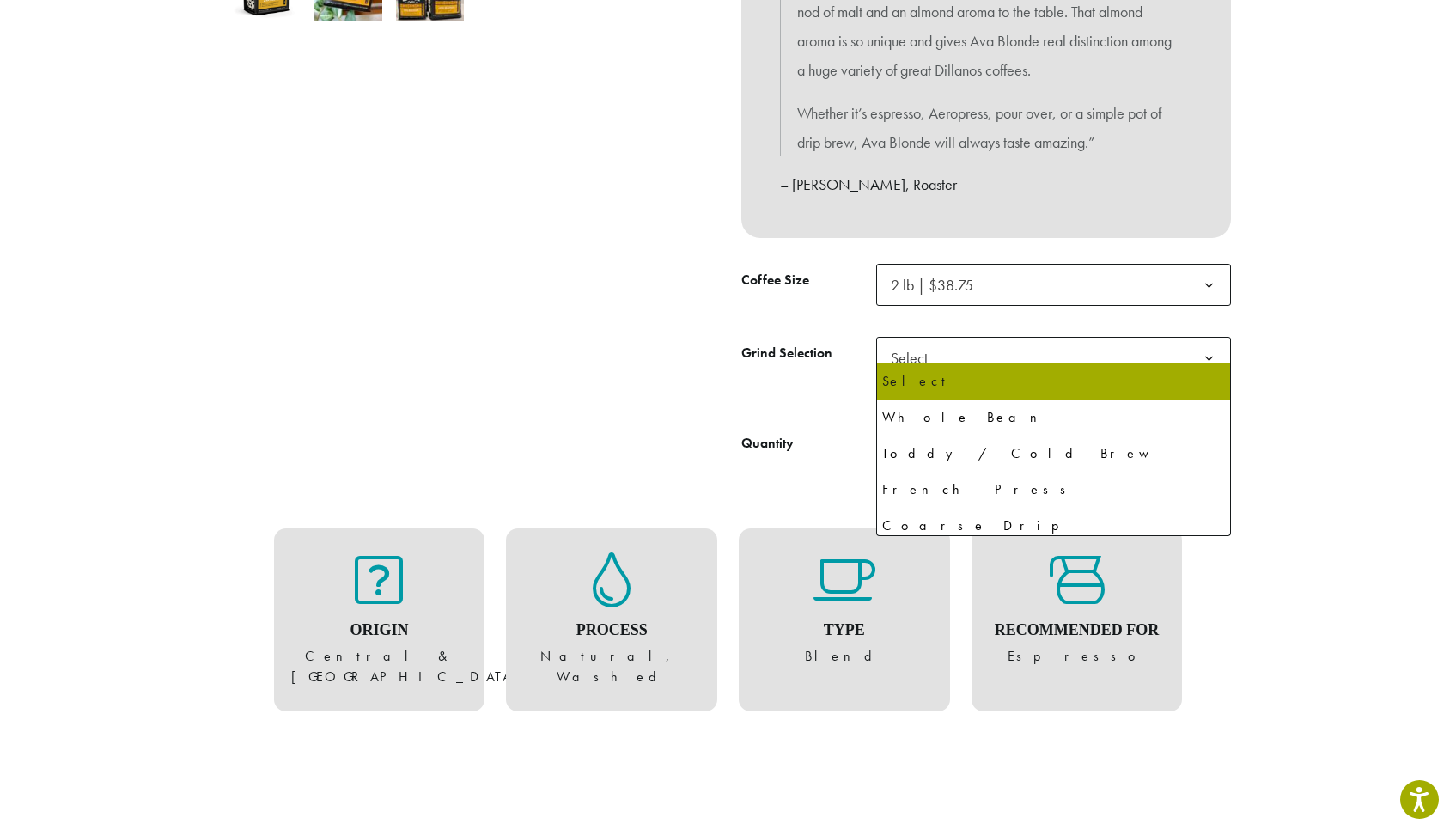
click at [983, 346] on span "Select" at bounding box center [1054, 357] width 355 height 42
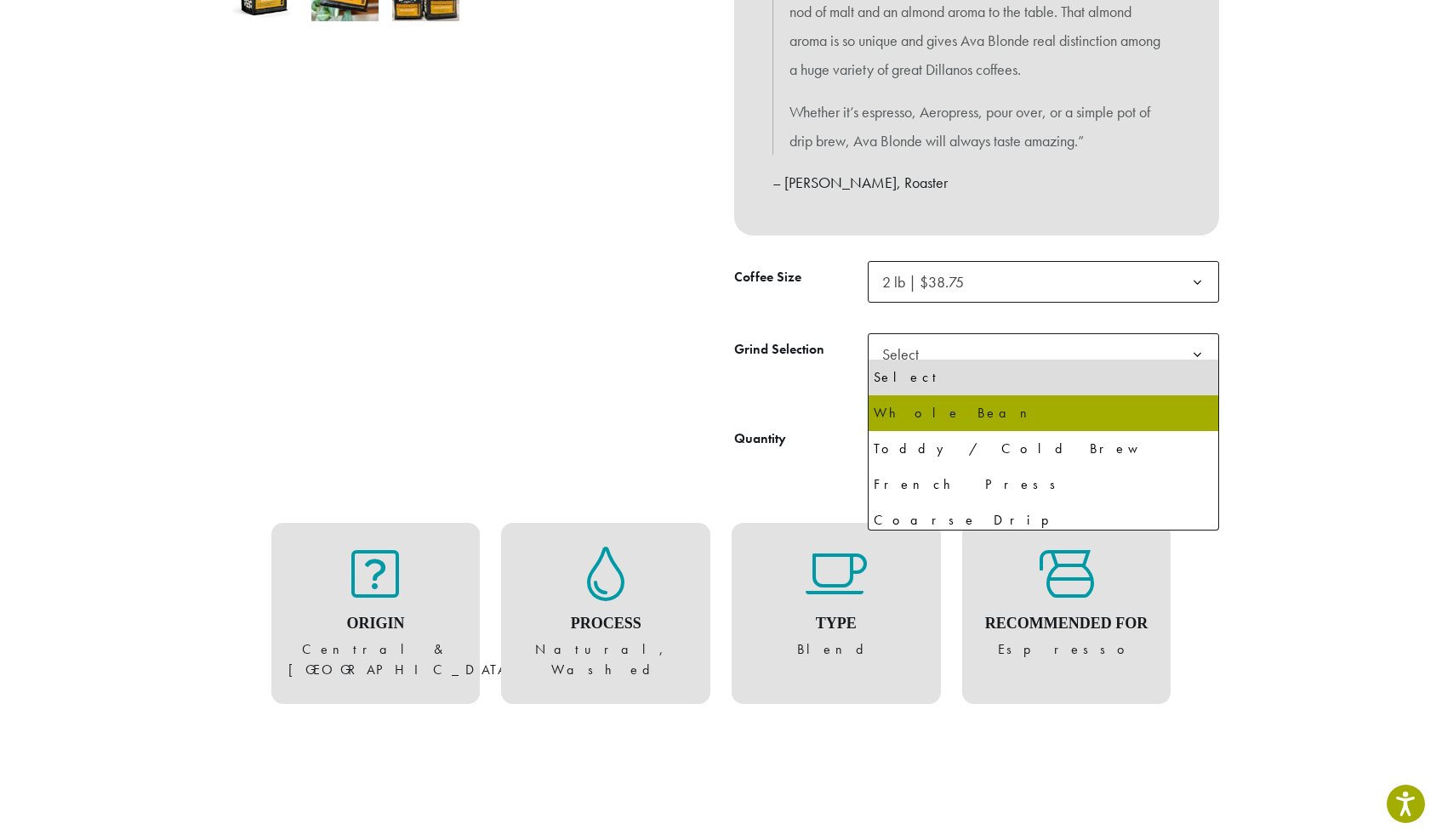
select select "**********"
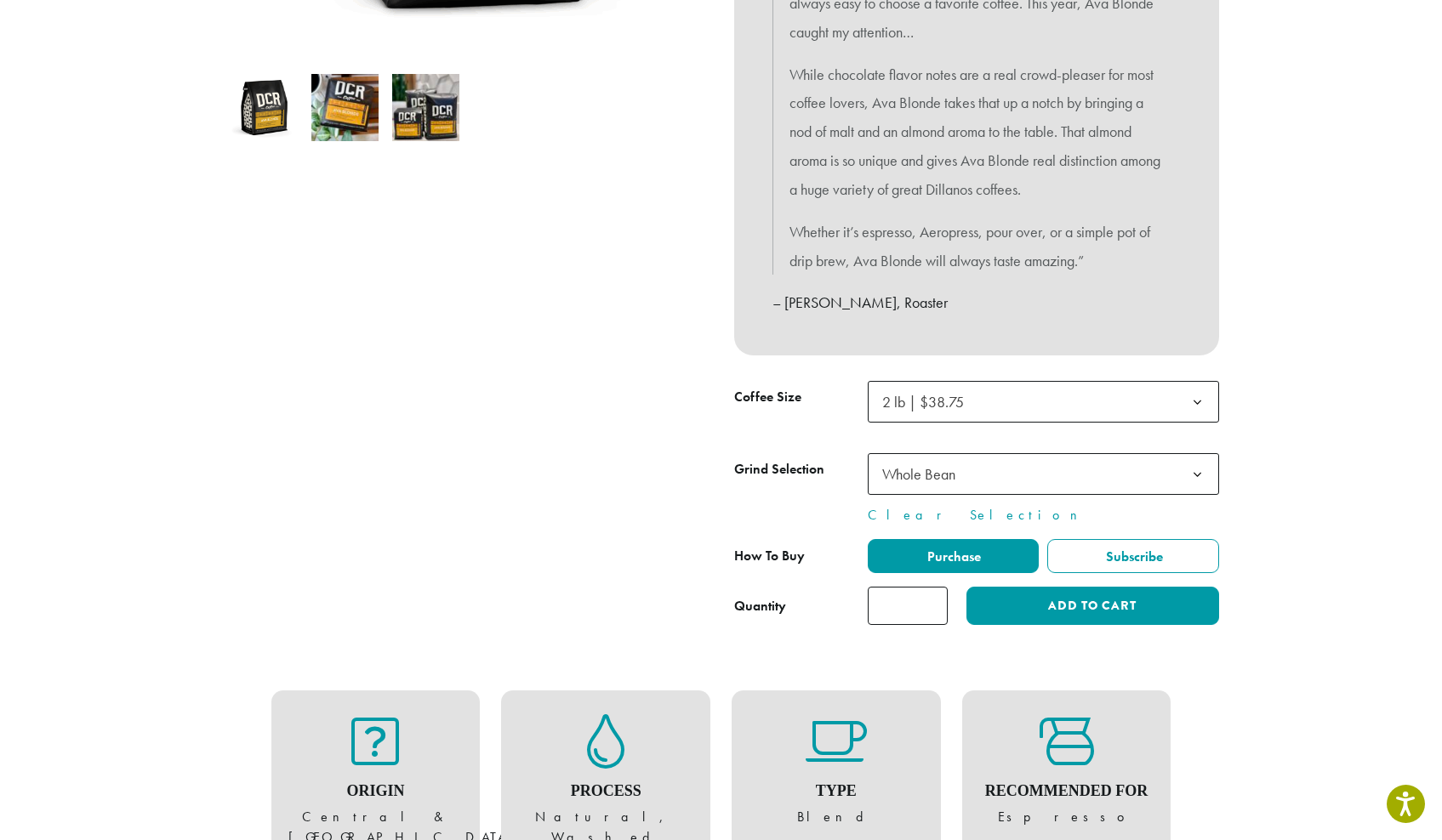
scroll to position [554, 0]
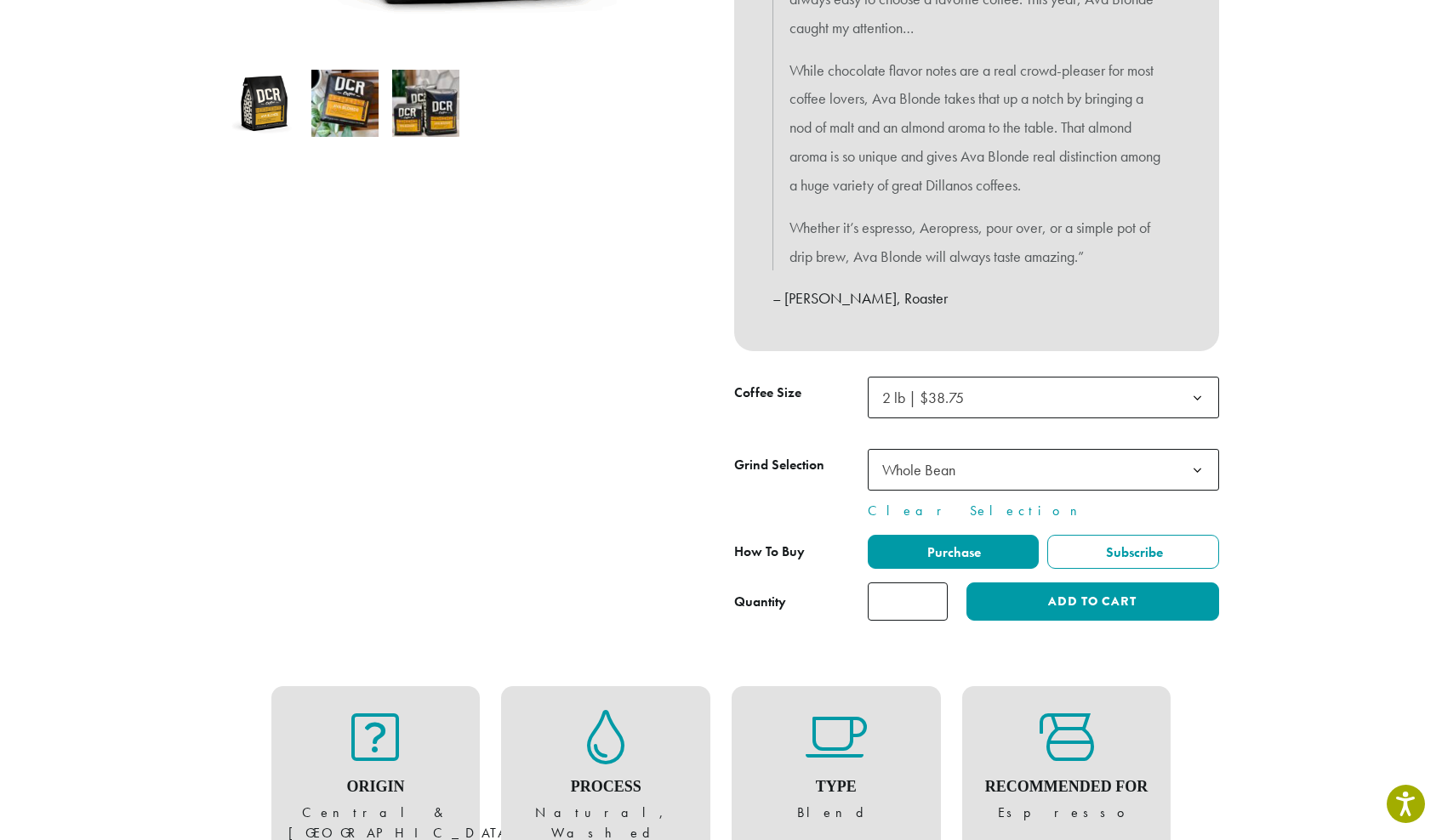
type input "*"
click at [930, 585] on input "*" at bounding box center [908, 601] width 80 height 38
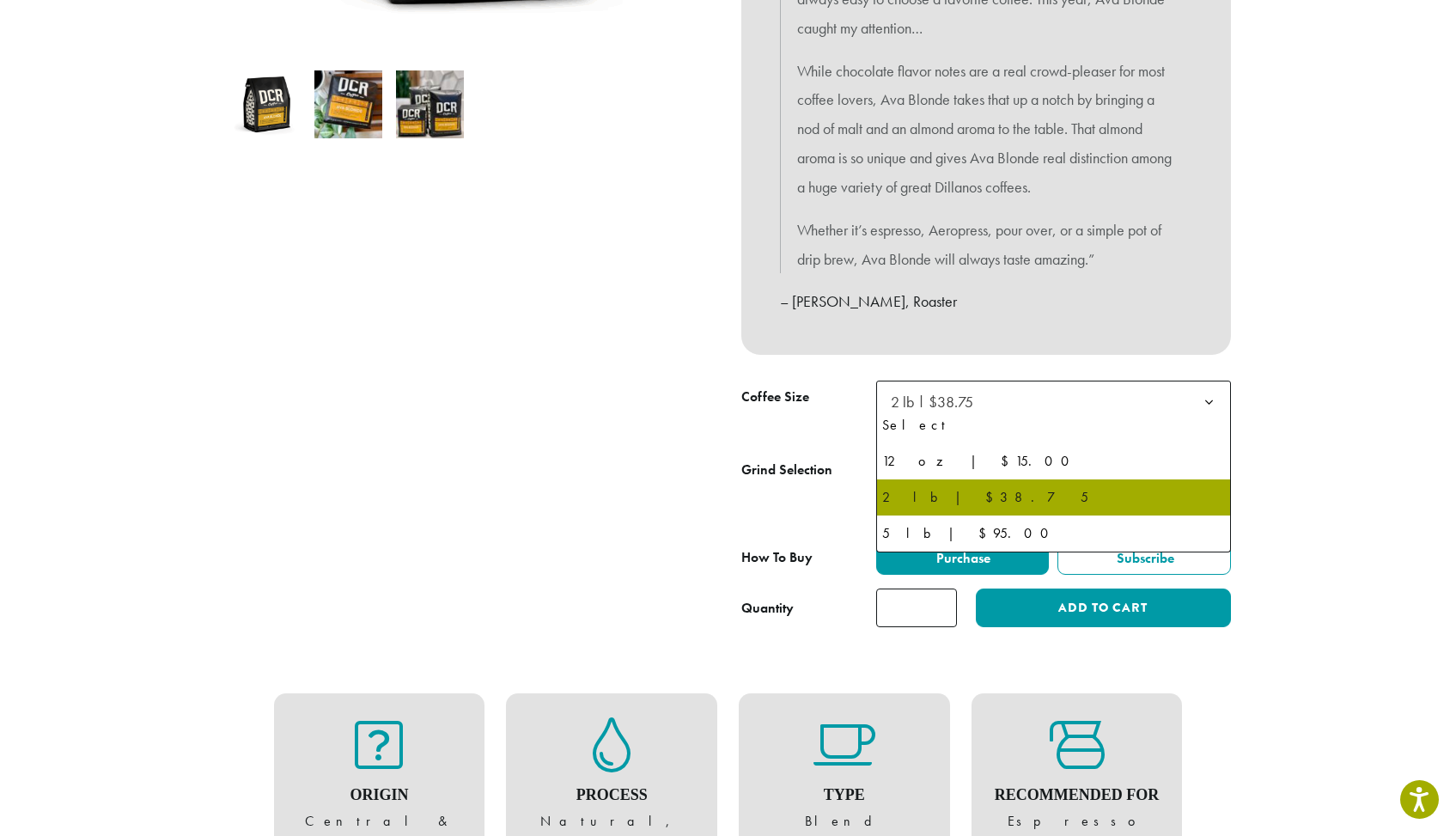
click at [1059, 386] on span "2 lb | $38.75" at bounding box center [1054, 402] width 355 height 42
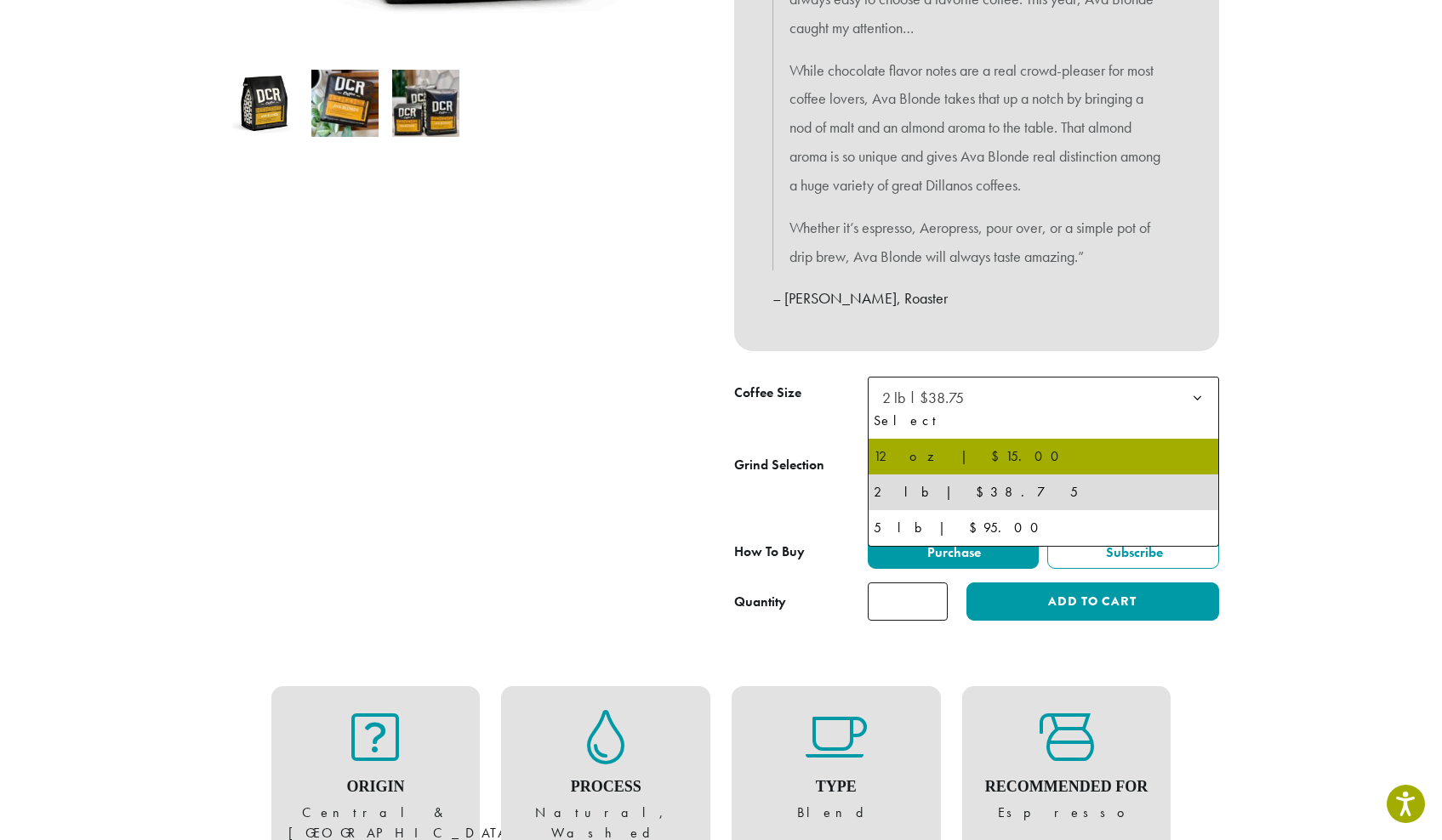
select select "*********"
select select "**********"
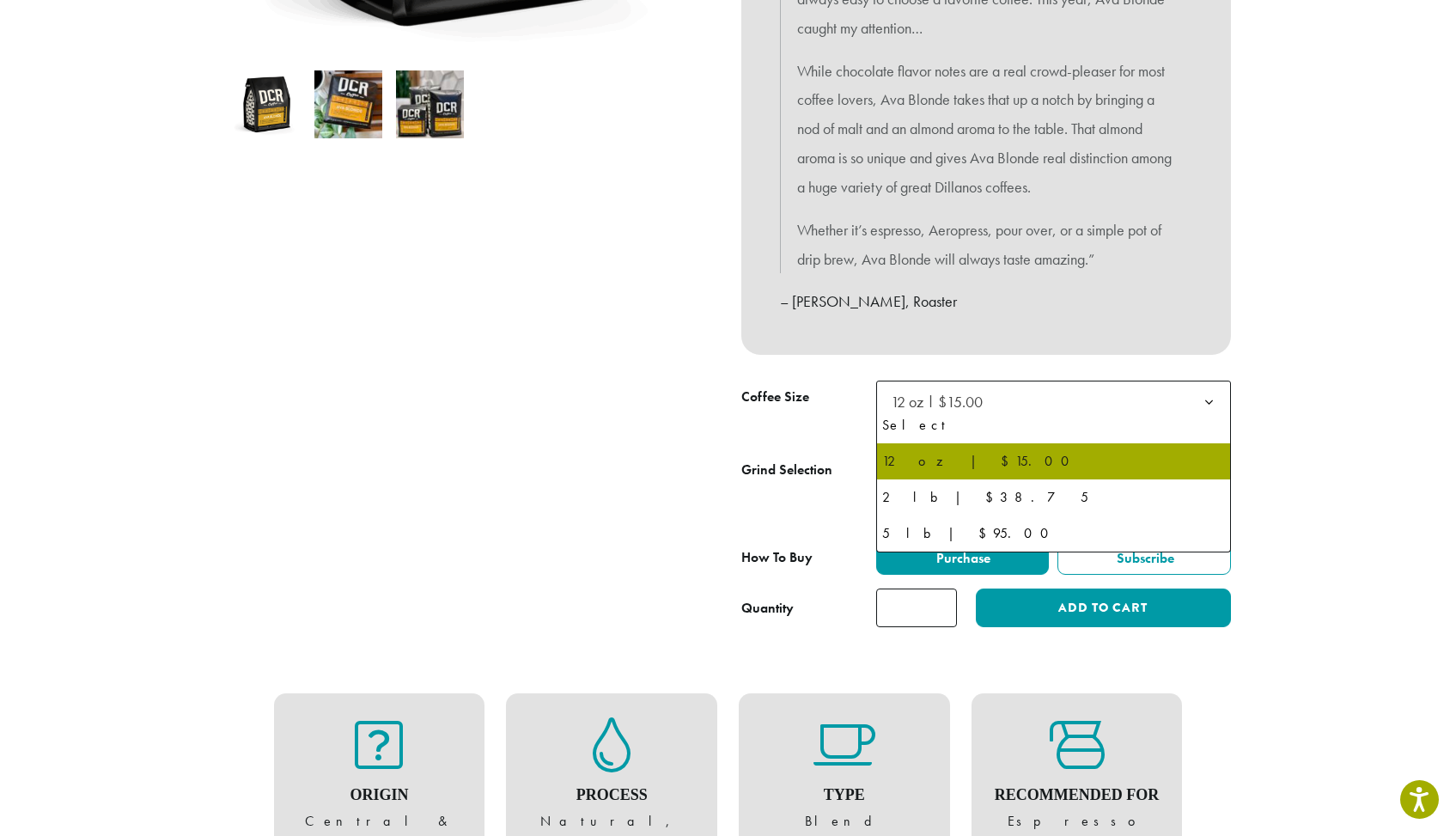
click at [1201, 393] on b at bounding box center [1208, 403] width 42 height 42
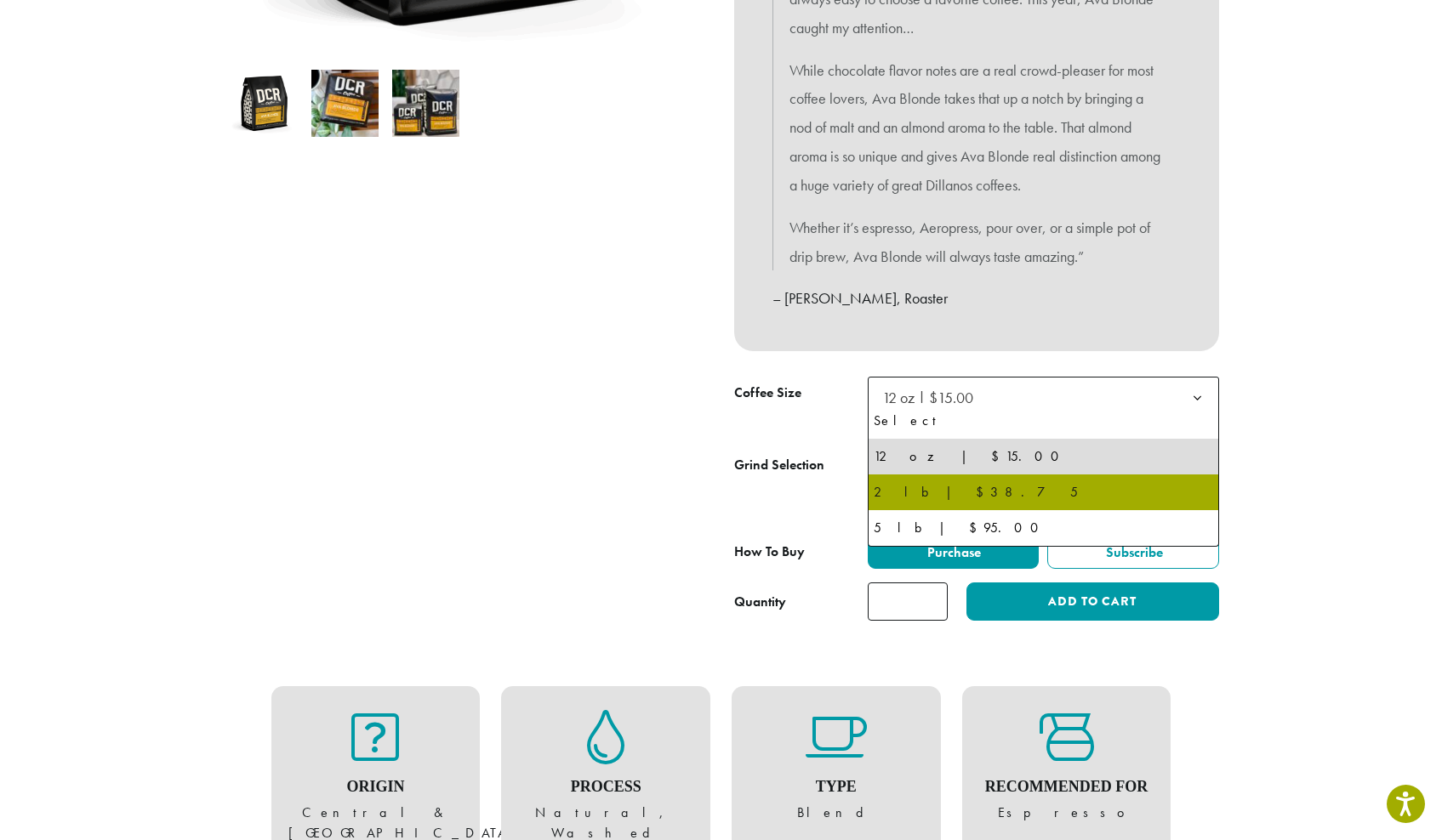
select select "**********"
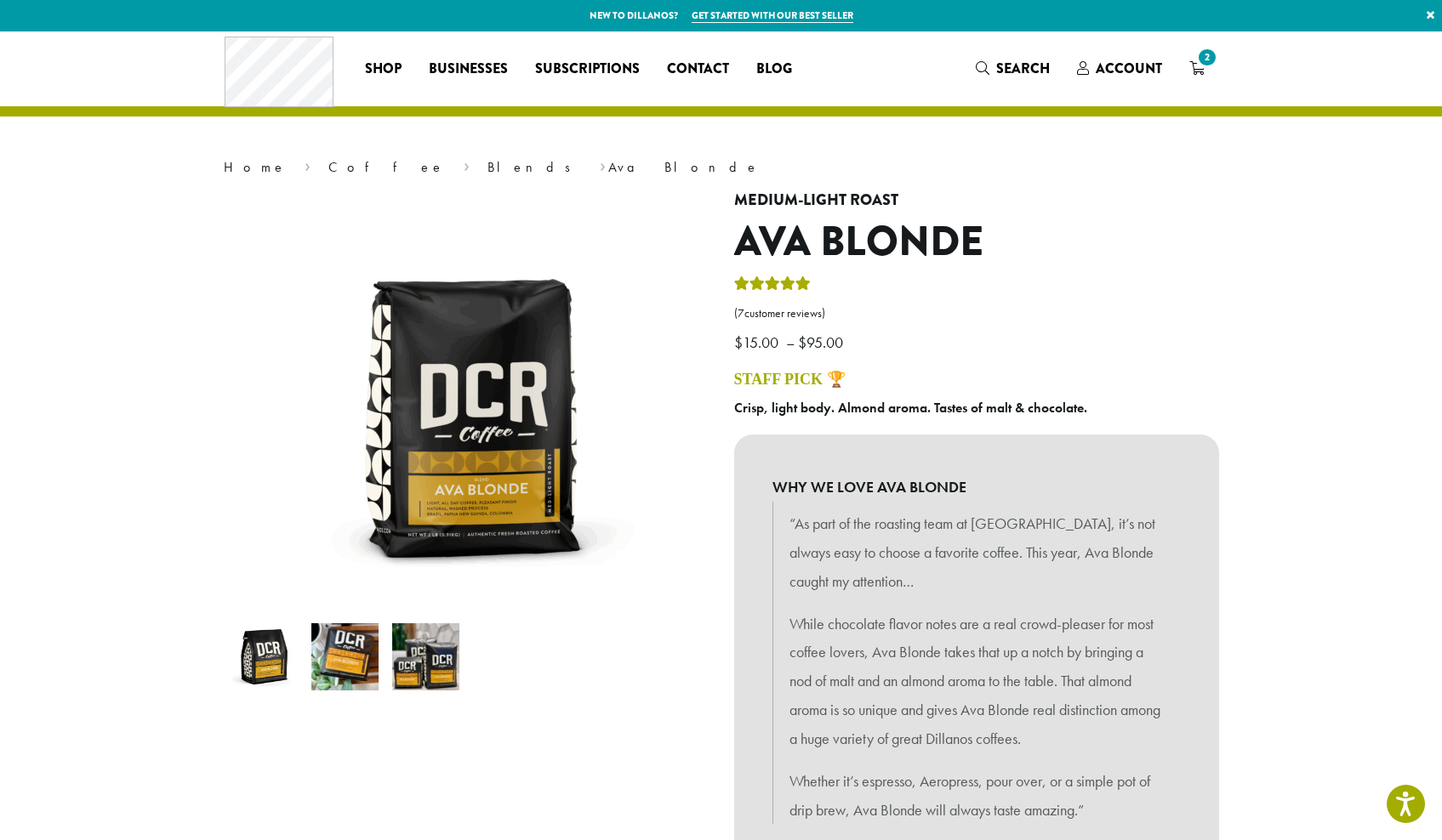
scroll to position [0, 0]
click at [1202, 63] on span "2" at bounding box center [1207, 58] width 23 height 23
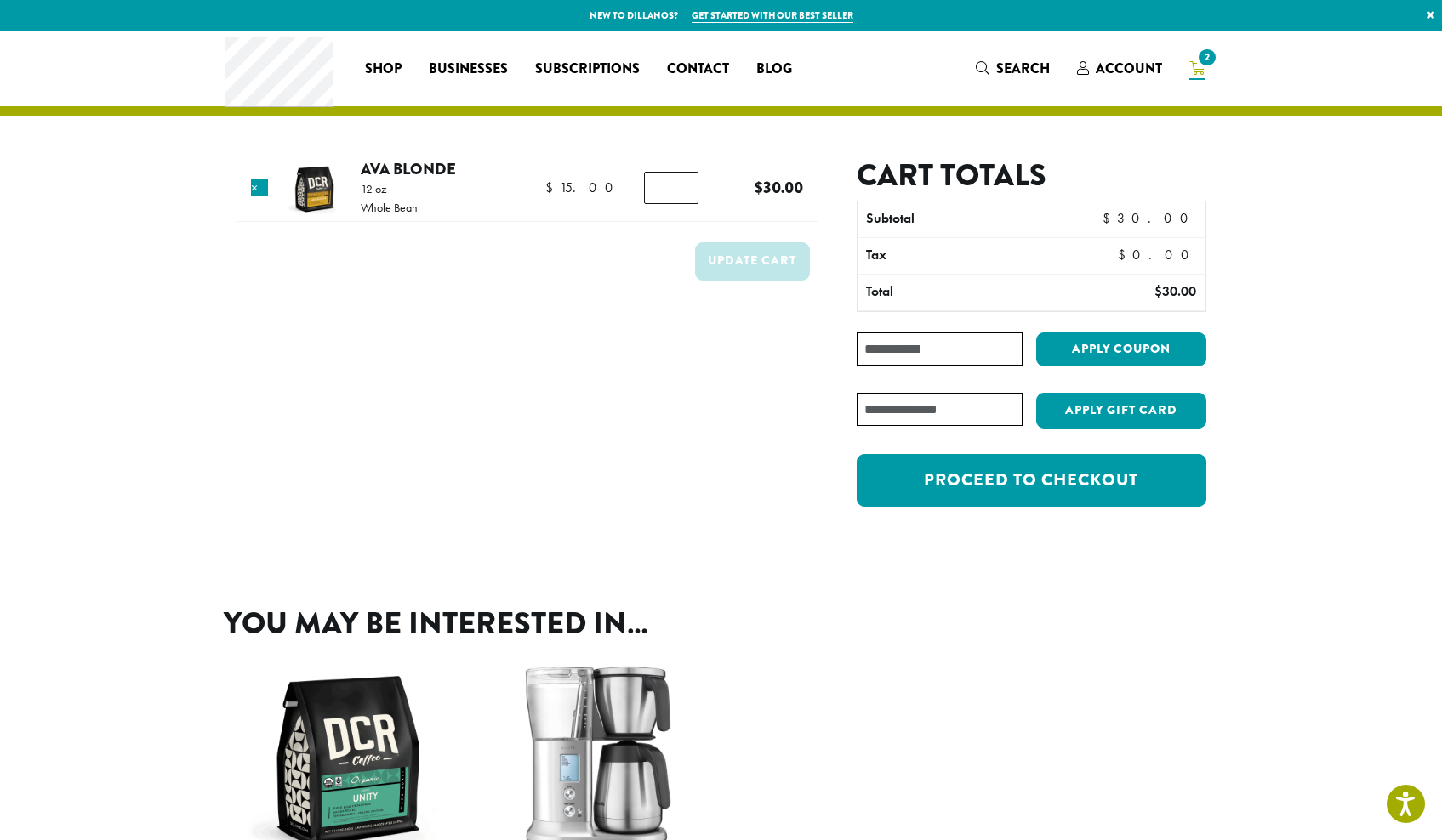
click at [326, 197] on img at bounding box center [314, 189] width 56 height 56
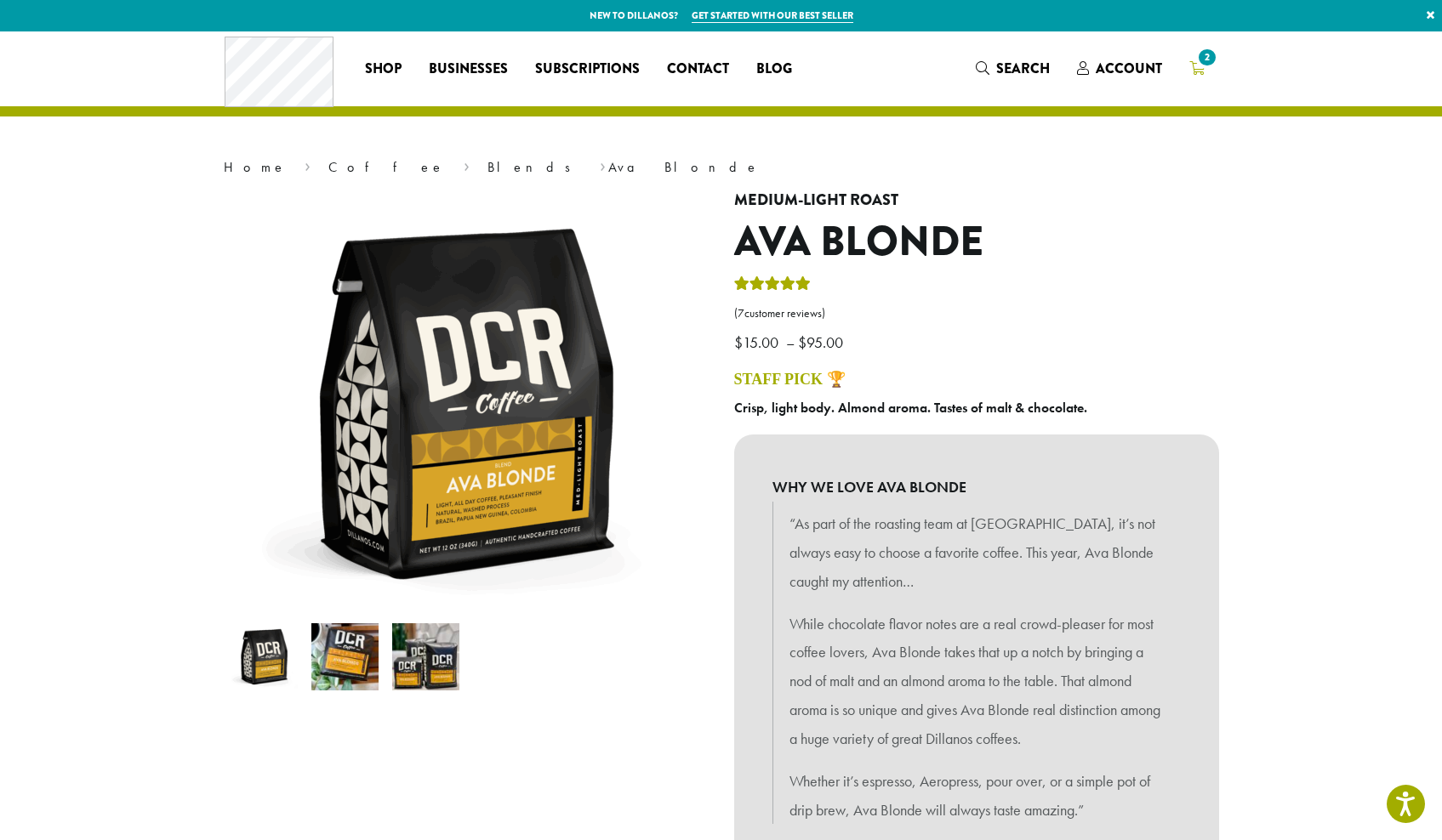
click at [1205, 62] on span "2" at bounding box center [1207, 58] width 23 height 23
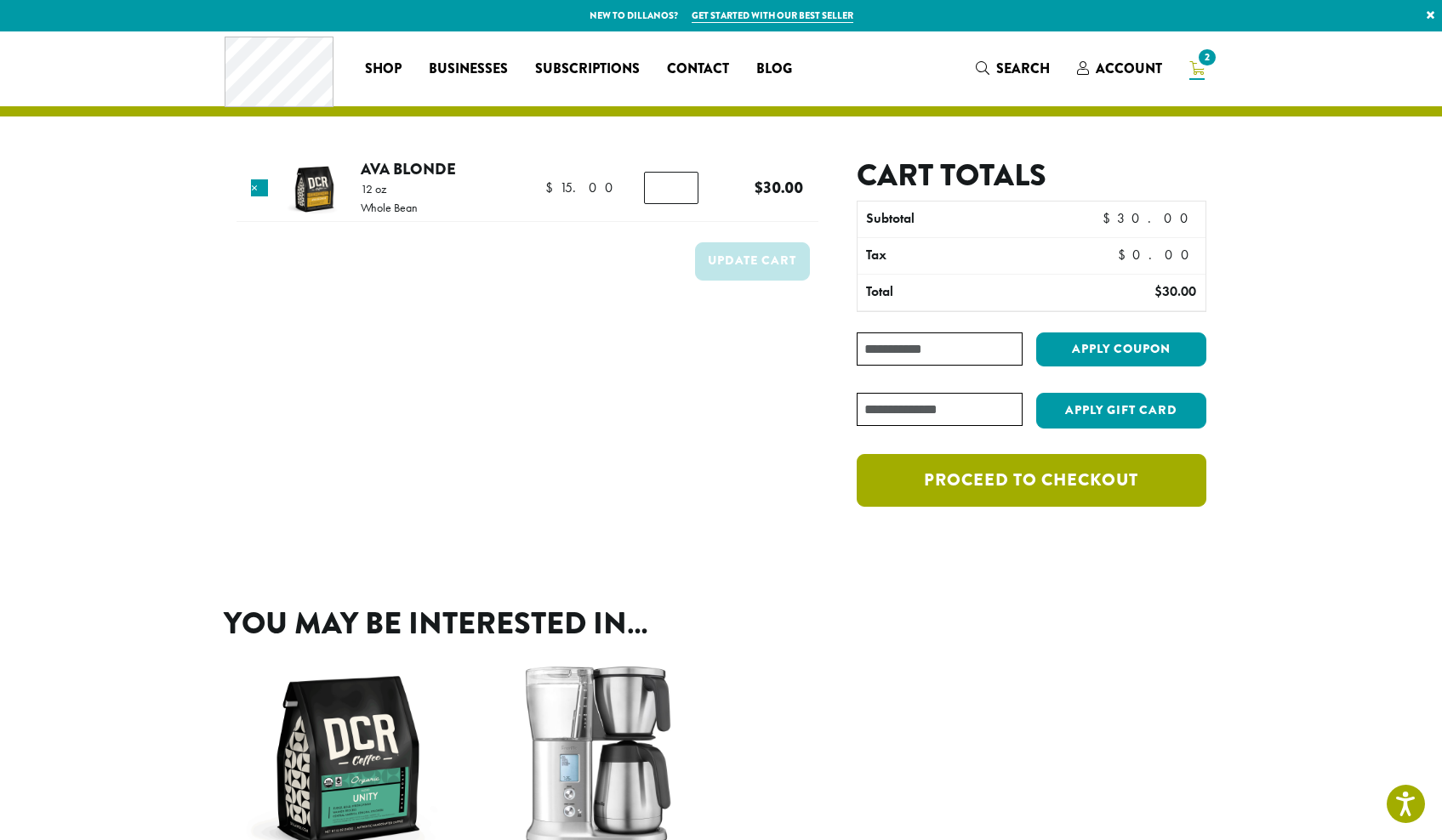
click at [998, 477] on link "Proceed to checkout" at bounding box center [1031, 481] width 349 height 53
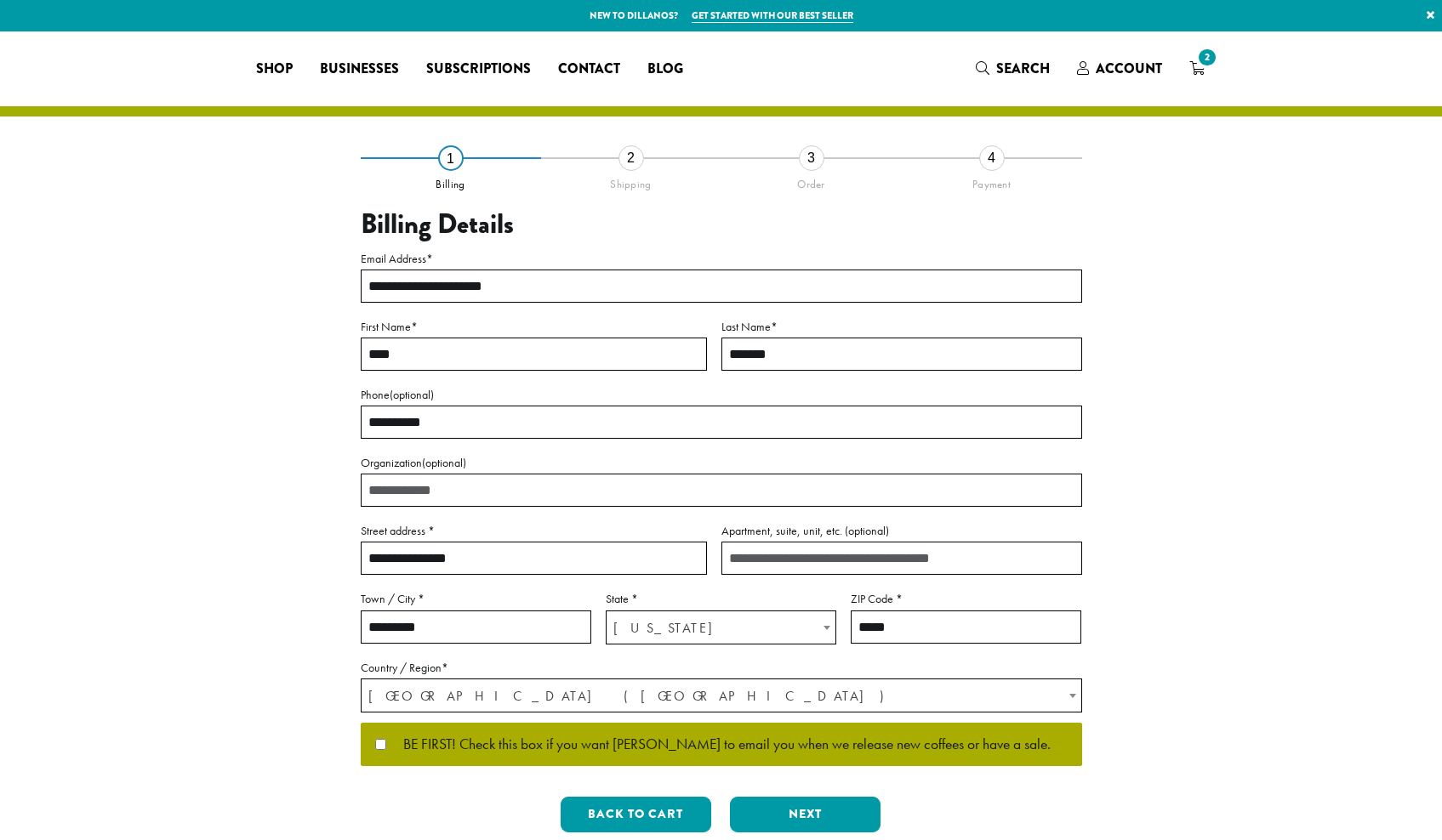
select select "**"
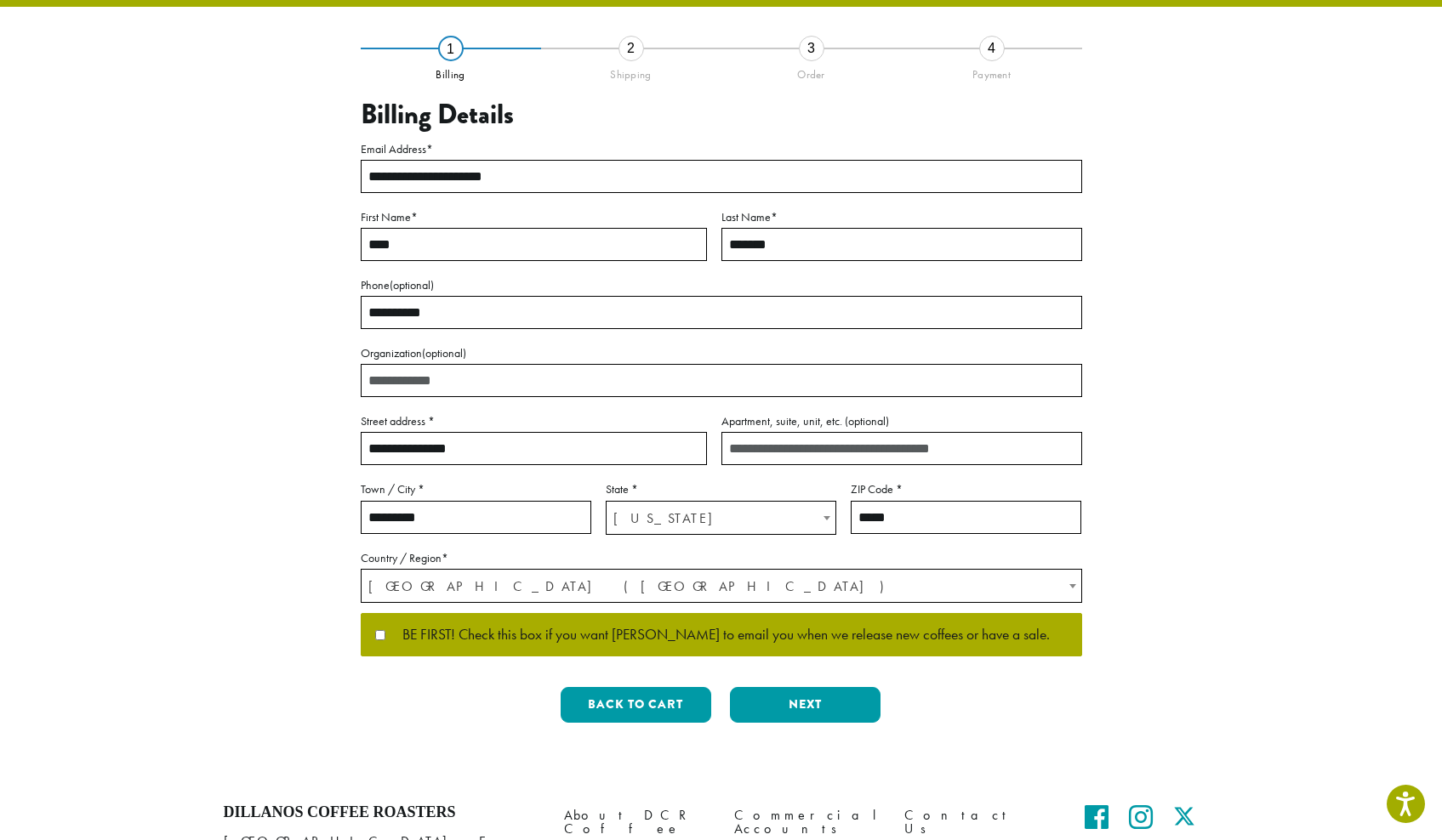
scroll to position [115, 0]
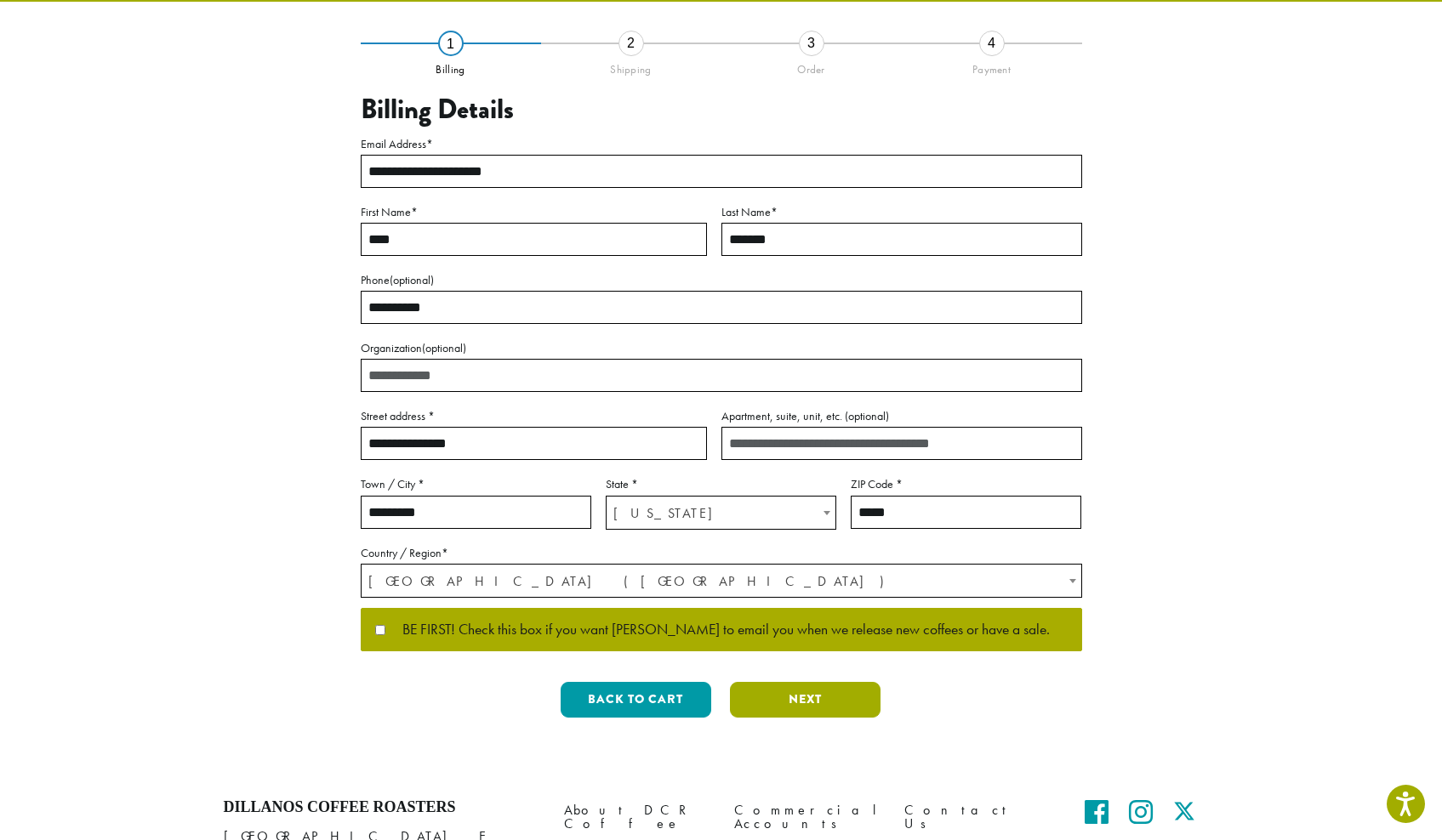
click at [807, 694] on button "Next" at bounding box center [805, 699] width 150 height 36
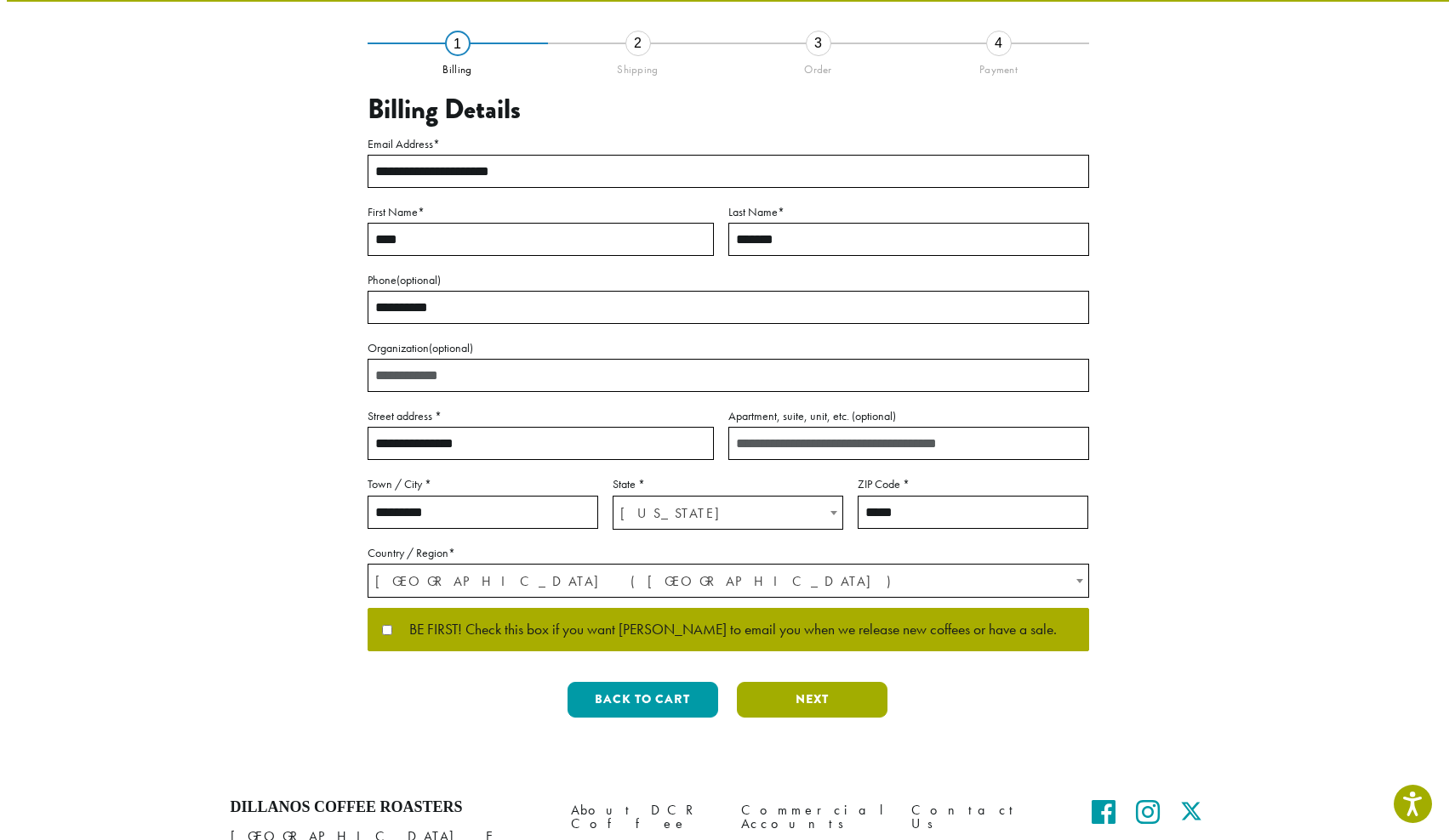
scroll to position [0, 0]
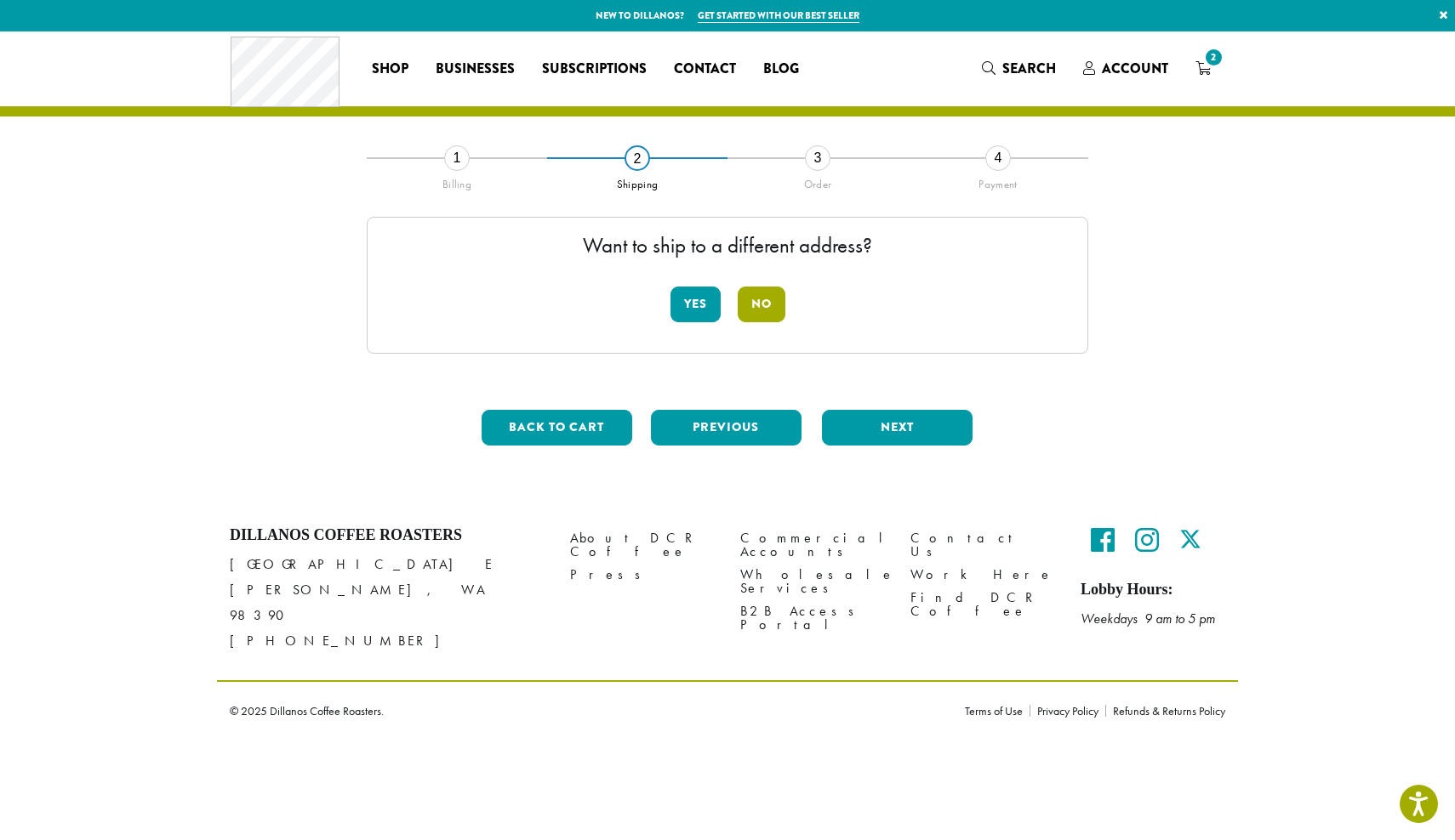
click at [765, 304] on button "No" at bounding box center [761, 304] width 48 height 36
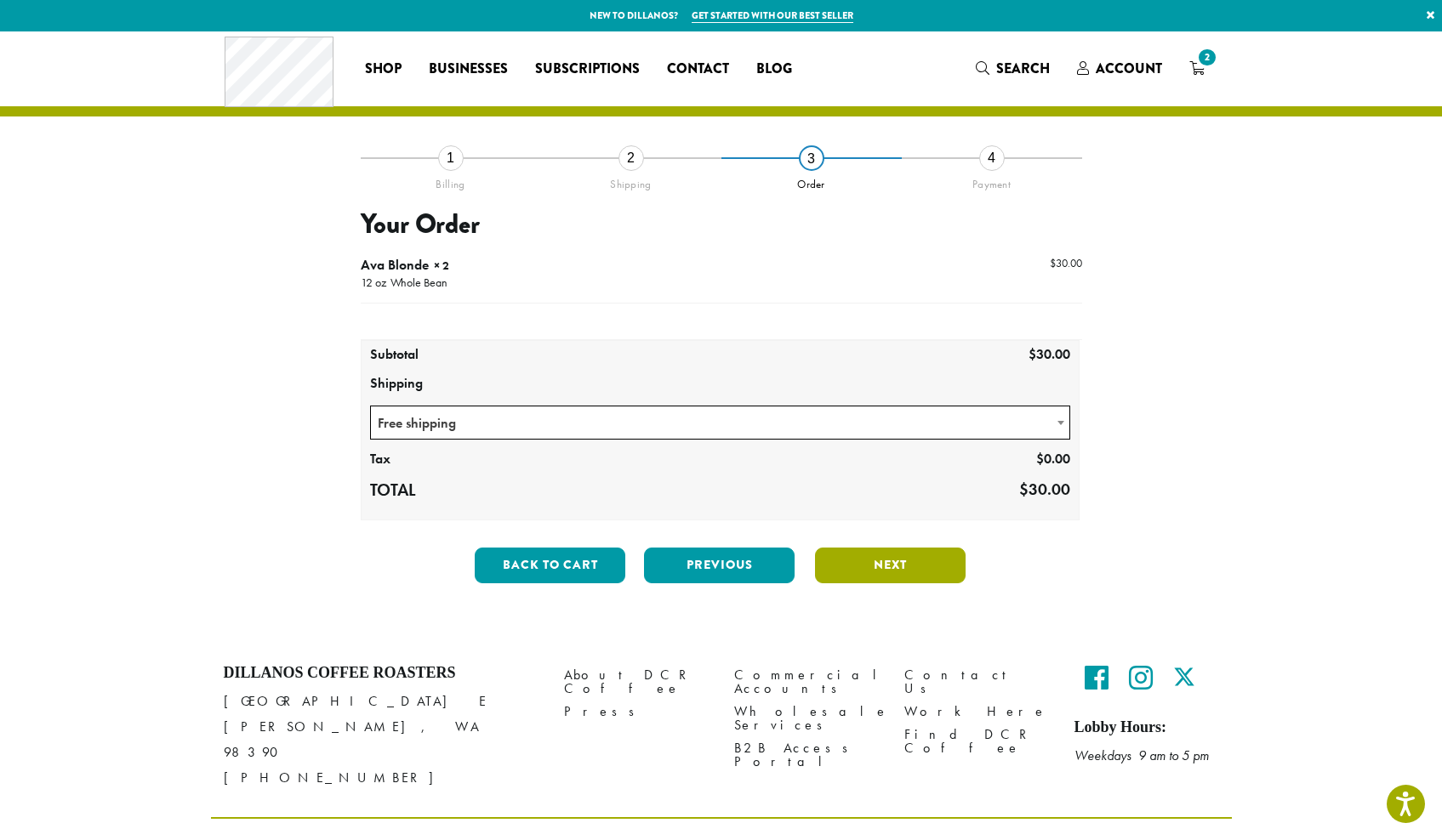
click at [909, 563] on button "Next" at bounding box center [890, 566] width 150 height 36
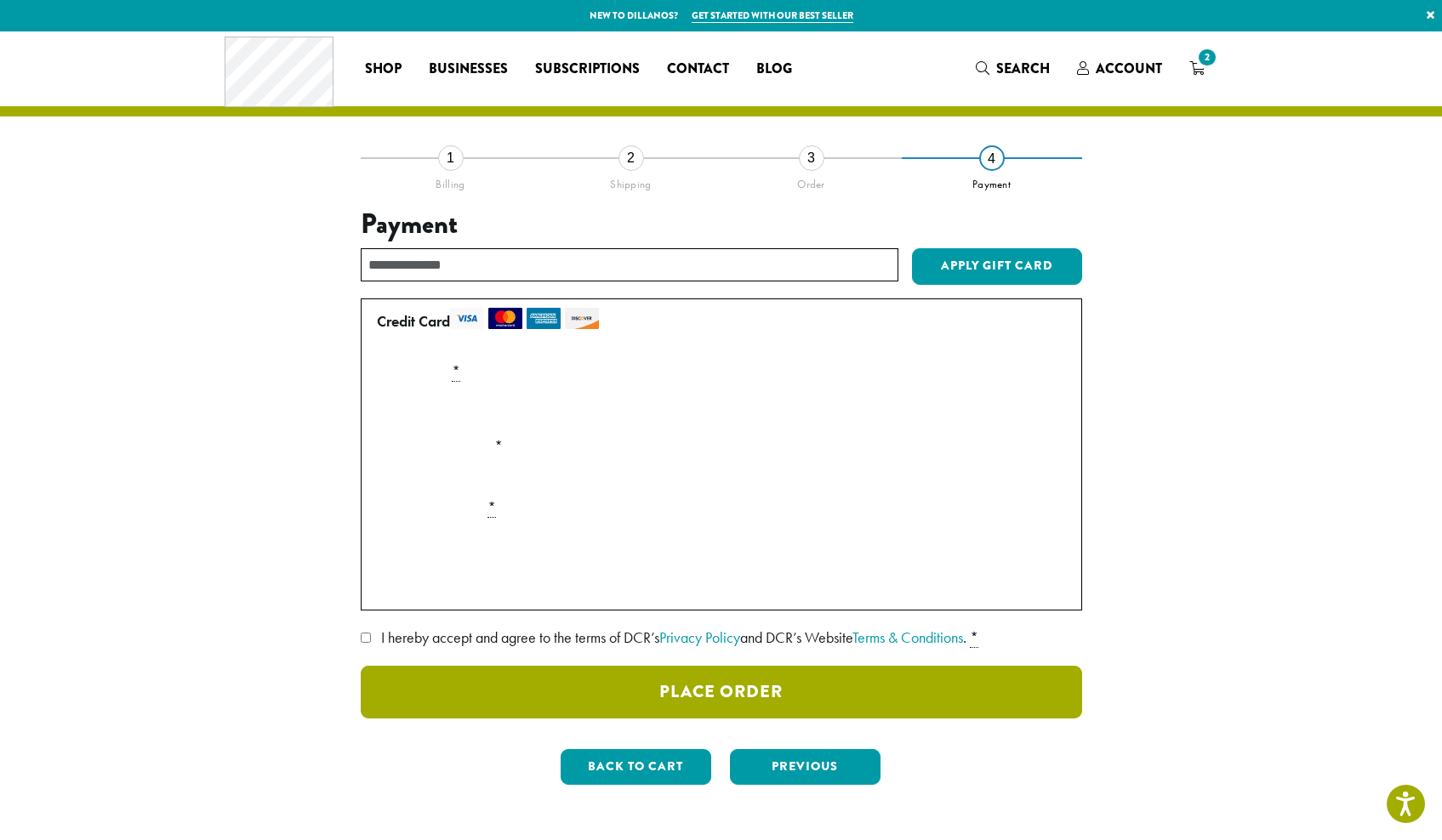
click at [718, 692] on button "Place Order" at bounding box center [721, 693] width 721 height 53
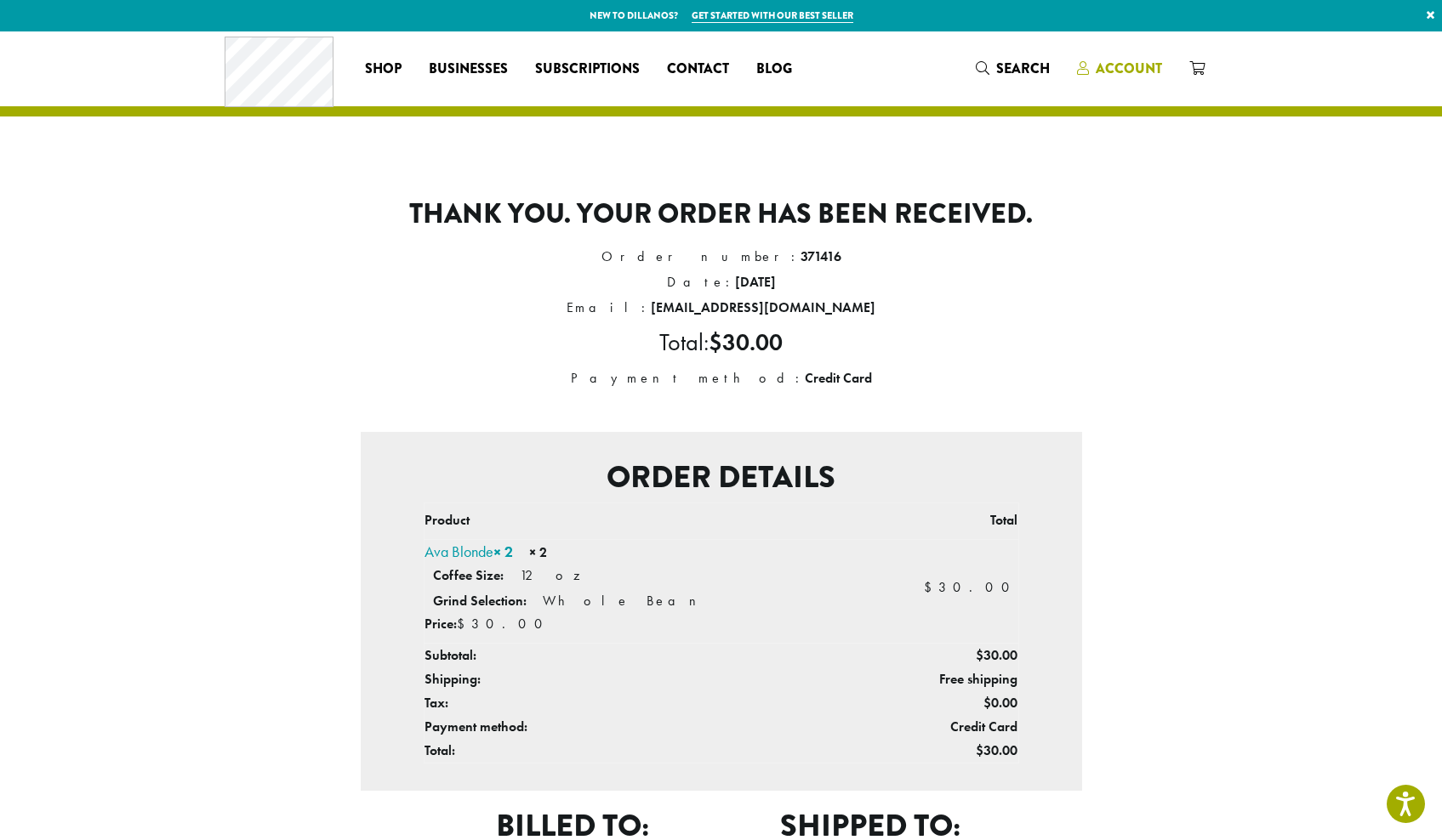
click at [1142, 63] on span "Account" at bounding box center [1129, 68] width 66 height 20
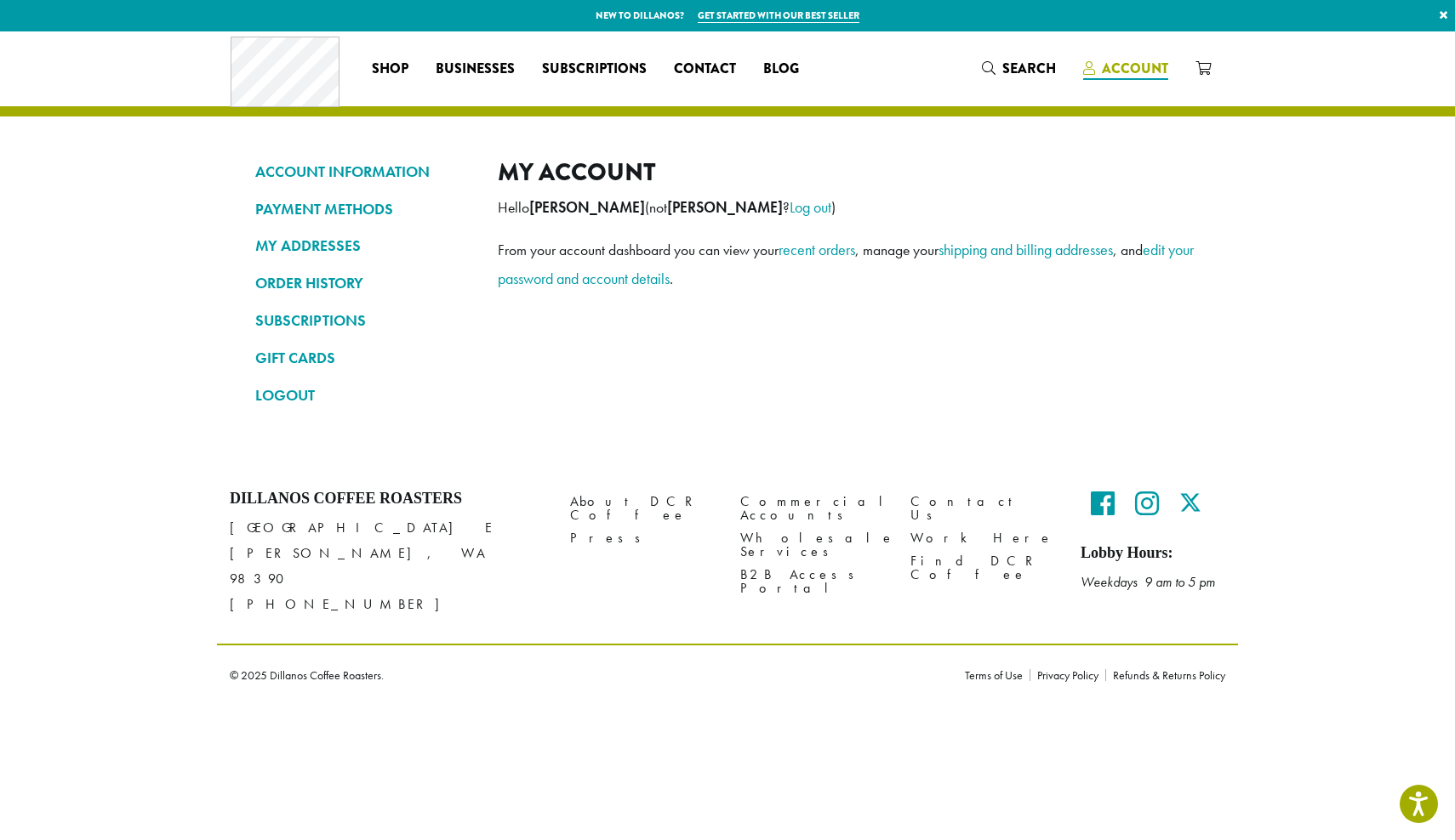
click at [1096, 72] on span "Account" at bounding box center [1126, 69] width 85 height 21
